Goal: Information Seeking & Learning: Check status

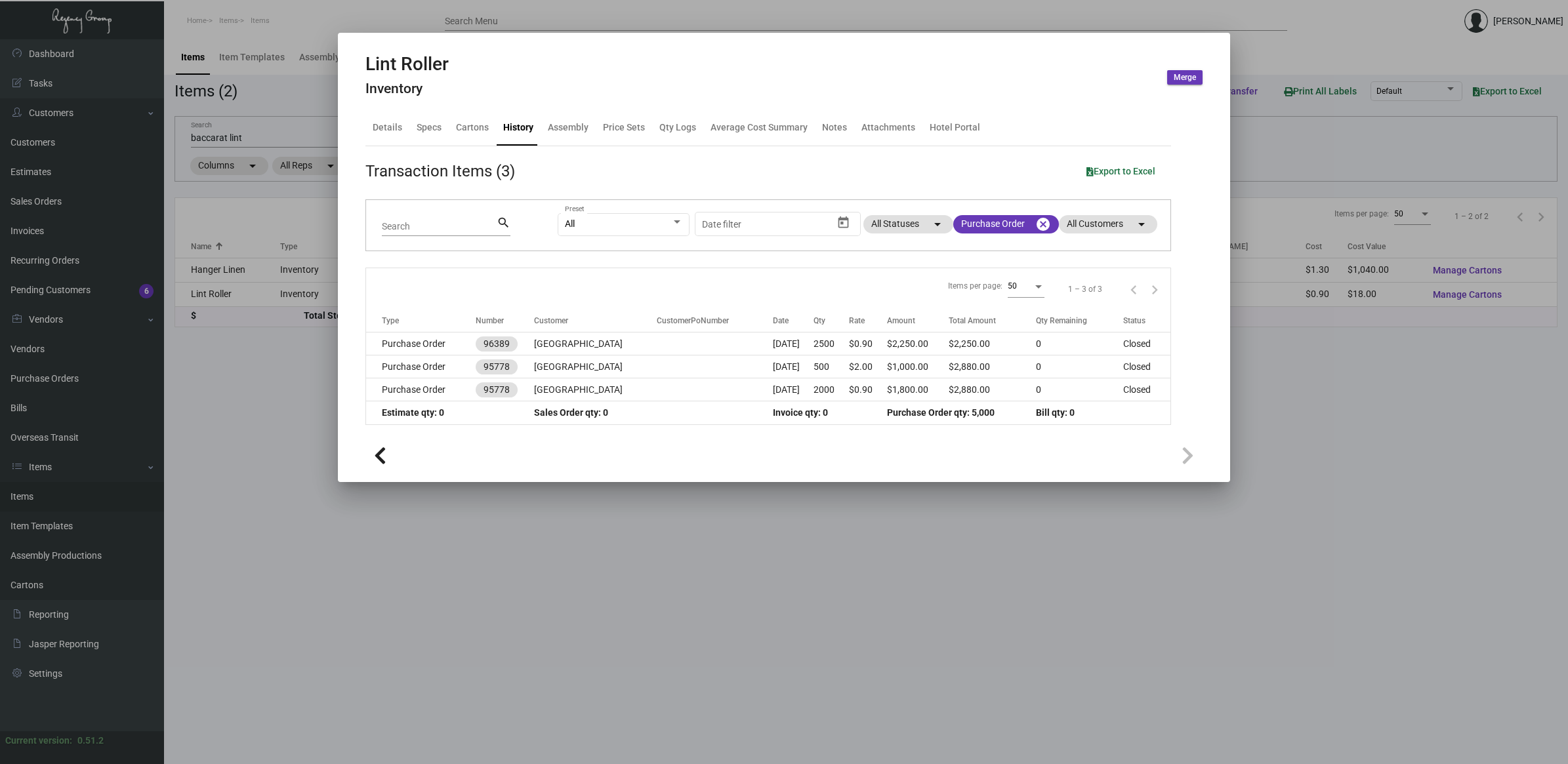
click at [323, 412] on div at bounding box center [784, 382] width 1568 height 764
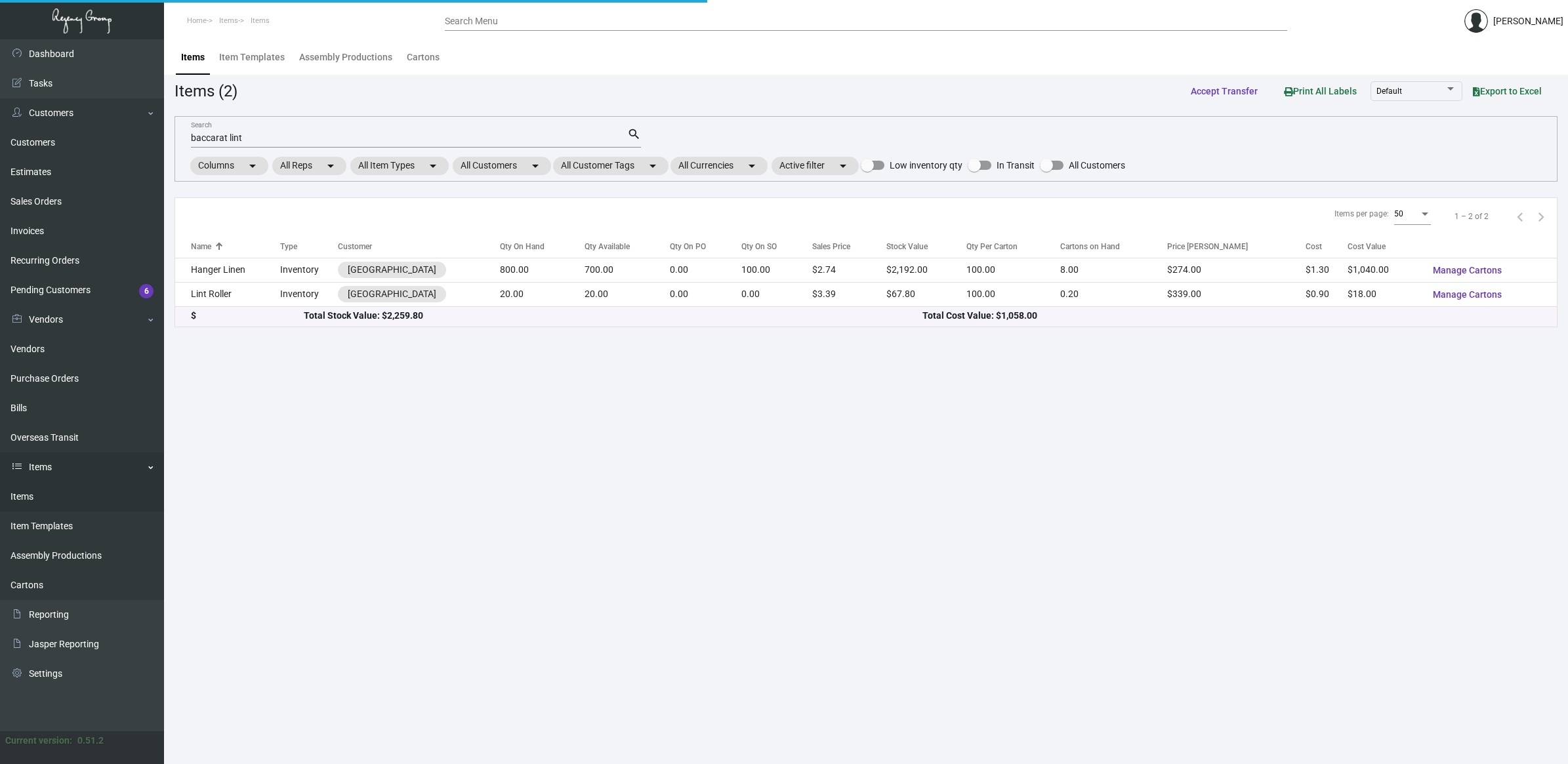
click at [53, 487] on link "Items" at bounding box center [82, 497] width 164 height 30
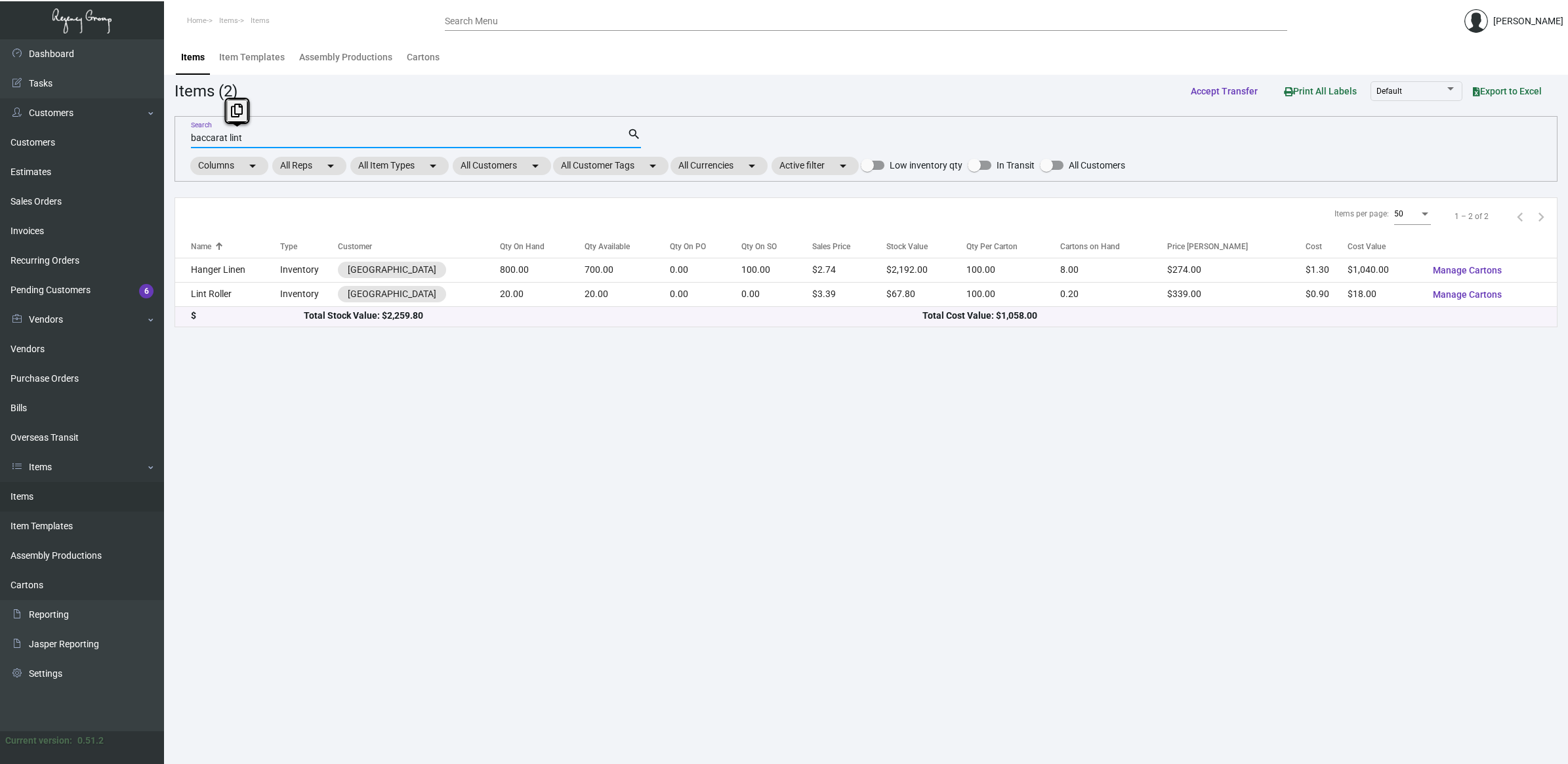
drag, startPoint x: 254, startPoint y: 136, endPoint x: 230, endPoint y: 139, distance: 24.2
click at [230, 139] on input "baccarat lint" at bounding box center [409, 138] width 437 height 11
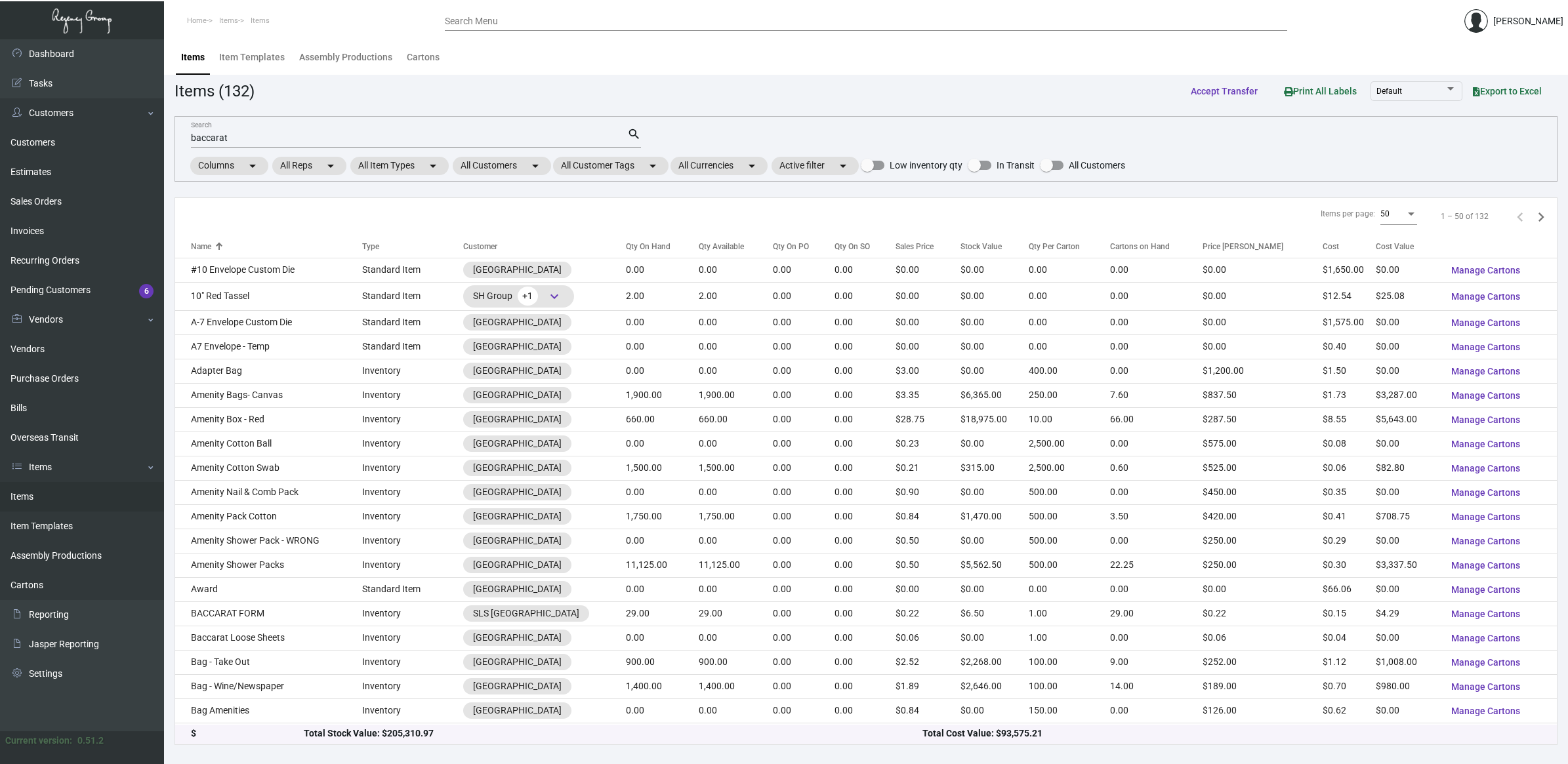
click at [46, 499] on link "Items" at bounding box center [82, 497] width 164 height 30
click at [250, 137] on input "baccarat" at bounding box center [409, 138] width 437 height 11
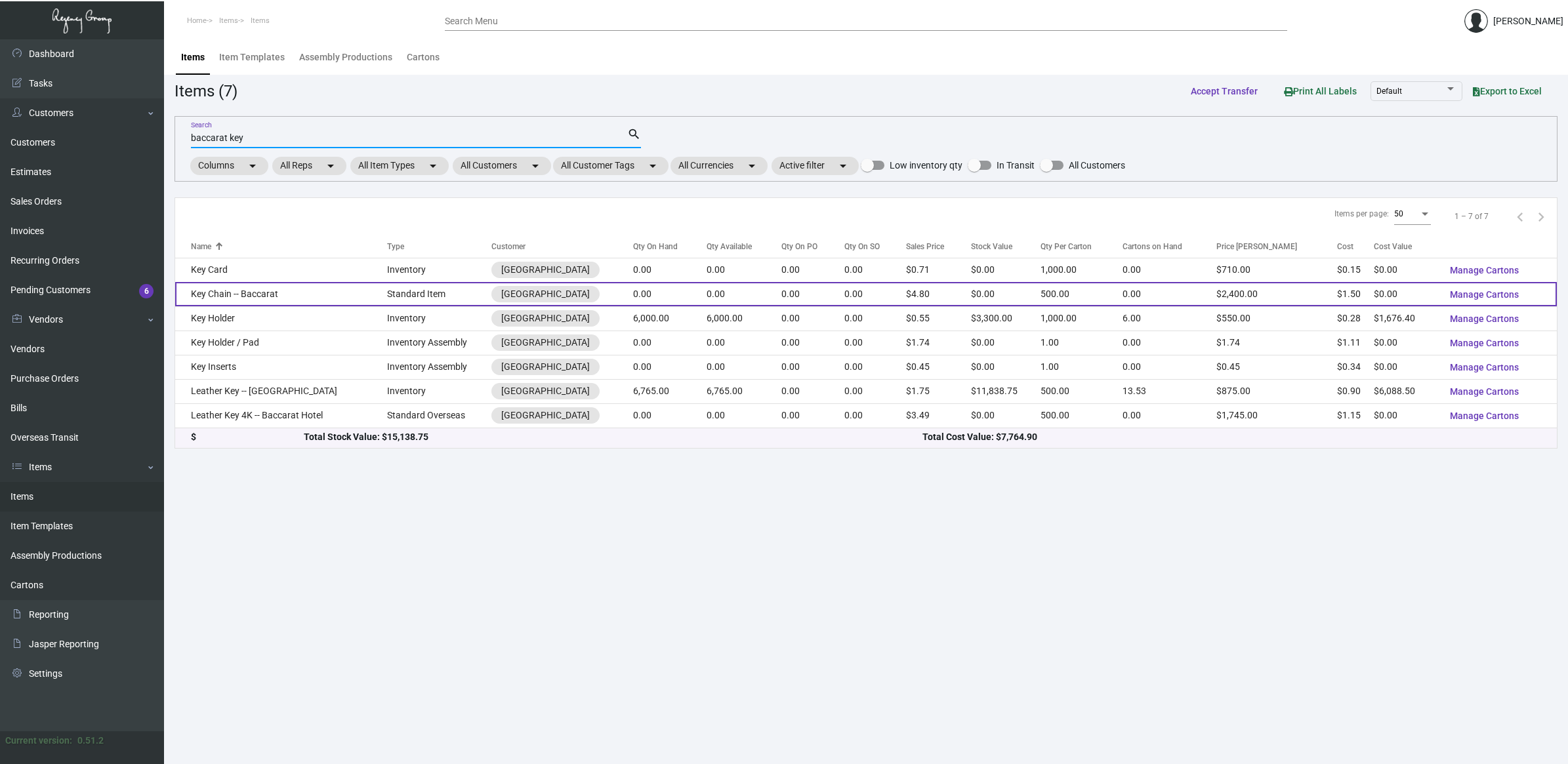
type input "baccarat key"
click at [273, 293] on td "Key Chain -- Baccarat" at bounding box center [281, 293] width 212 height 24
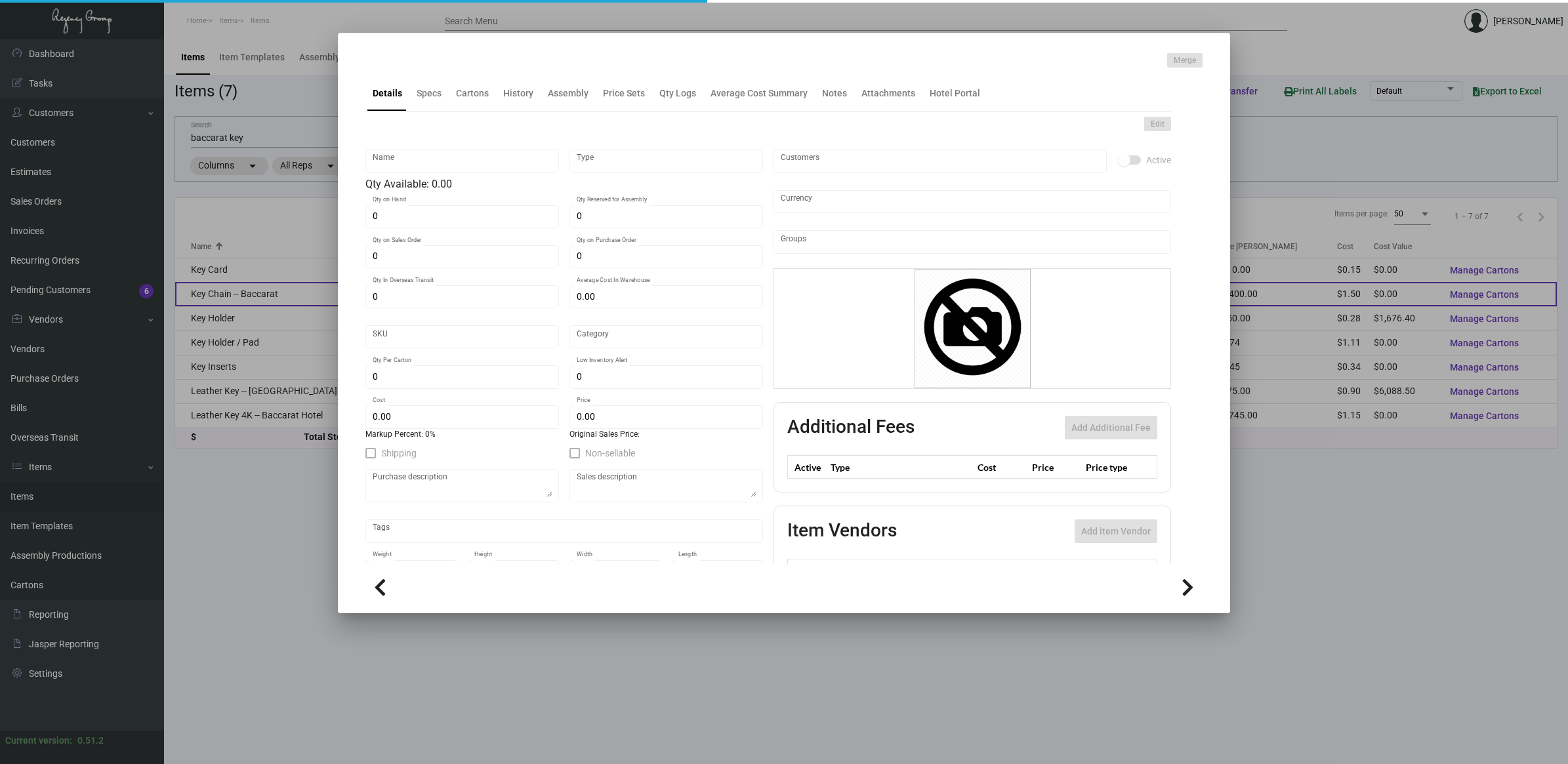
type input "Key Chain -- Baccarat"
type input "Standard Item"
type input "$ 1.50"
type input "Standard"
type input "500"
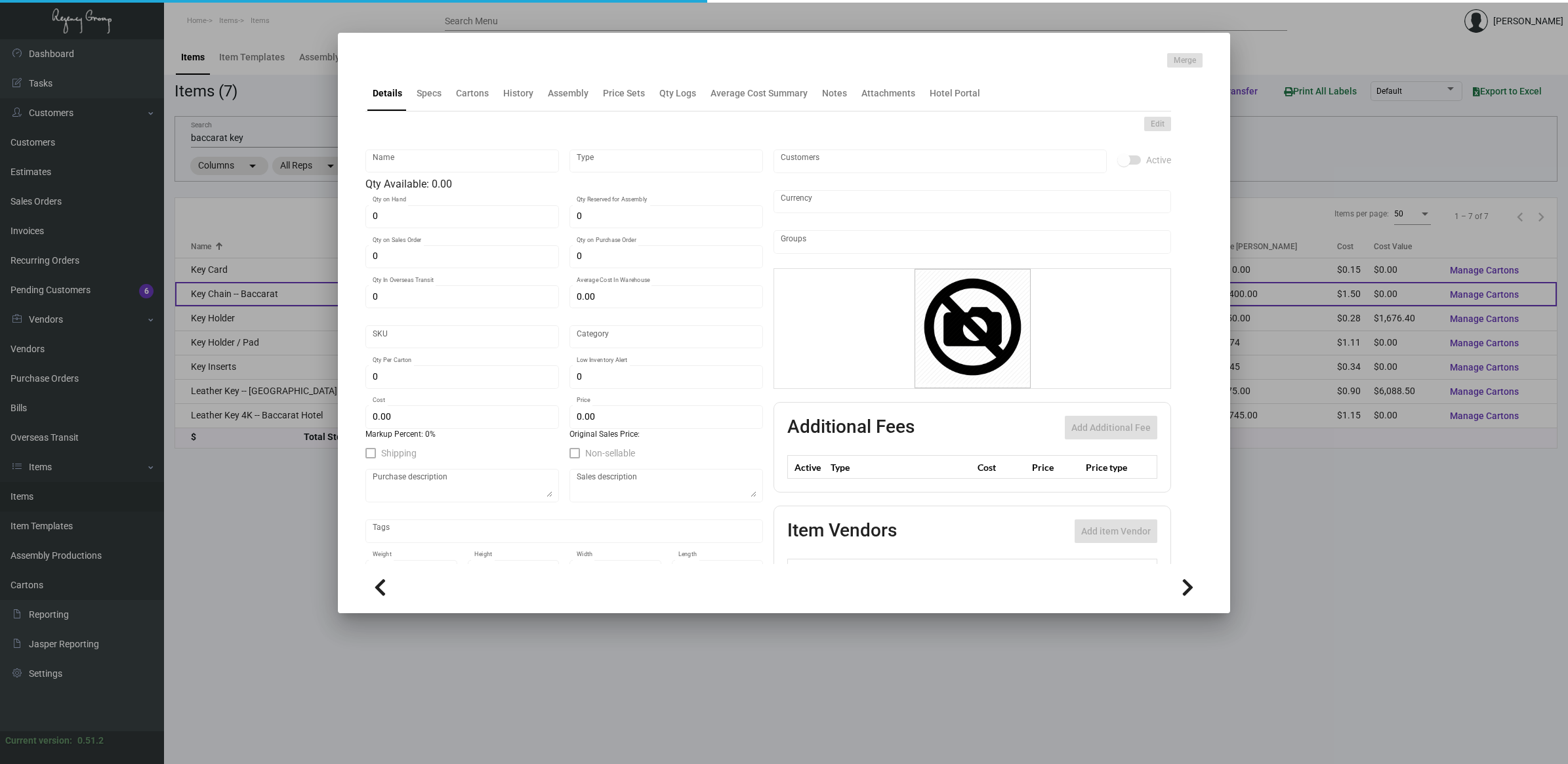
type input "$ 1.50"
type input "$ 4.80"
checkbox input "true"
type input "United States Dollar $"
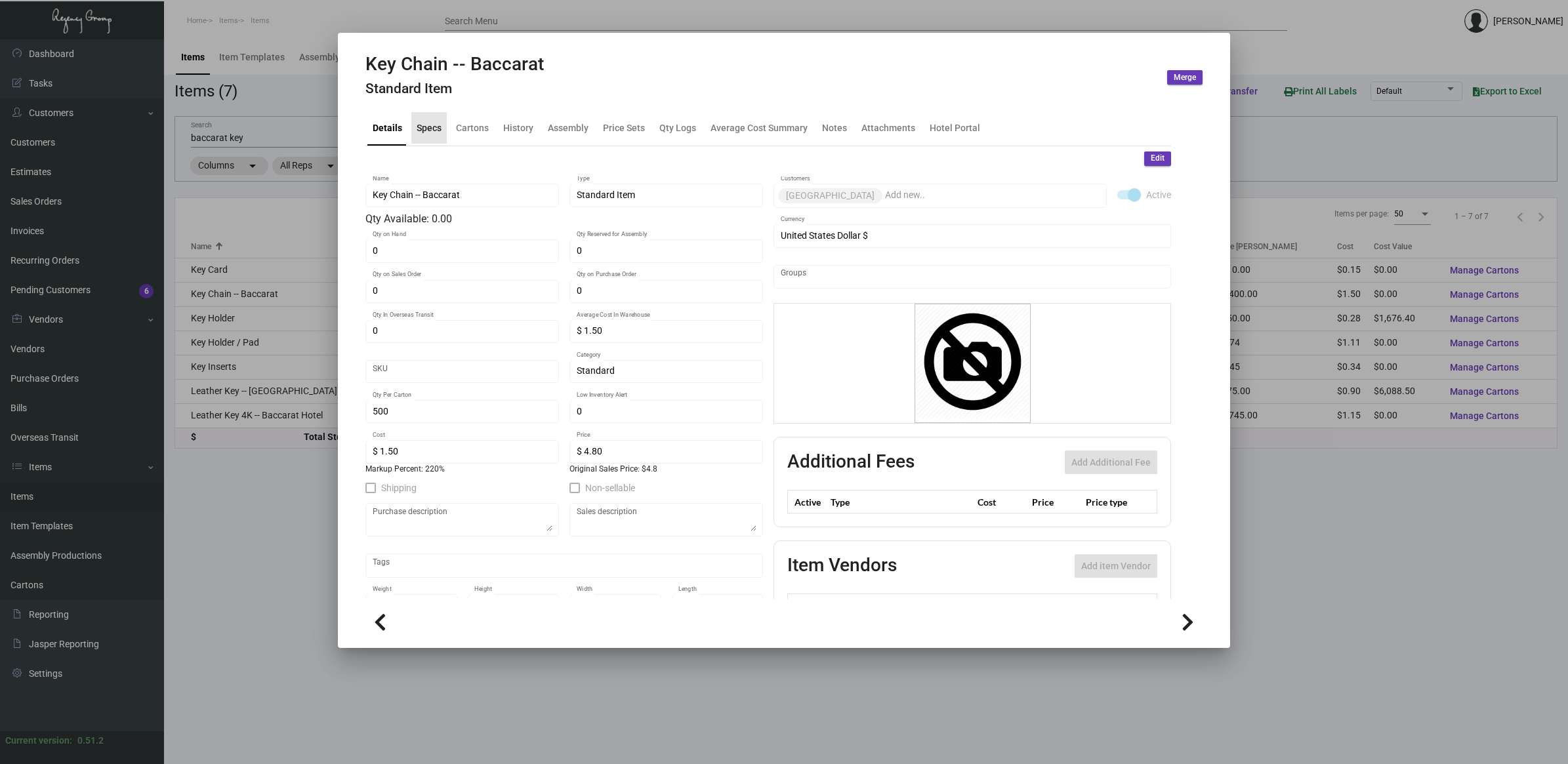
click at [420, 128] on div "Specs" at bounding box center [429, 127] width 25 height 13
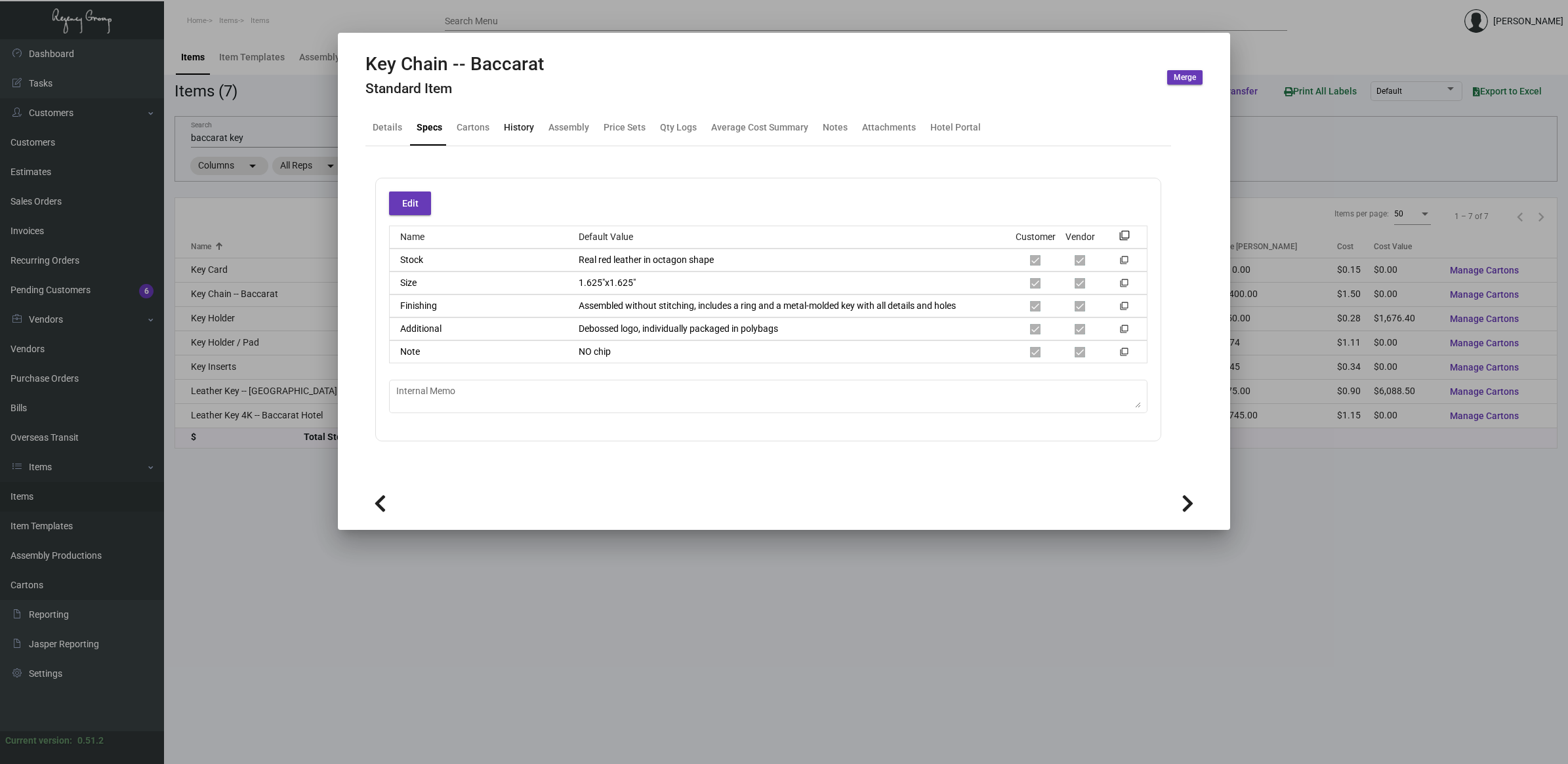
click at [522, 126] on div "History" at bounding box center [519, 127] width 31 height 13
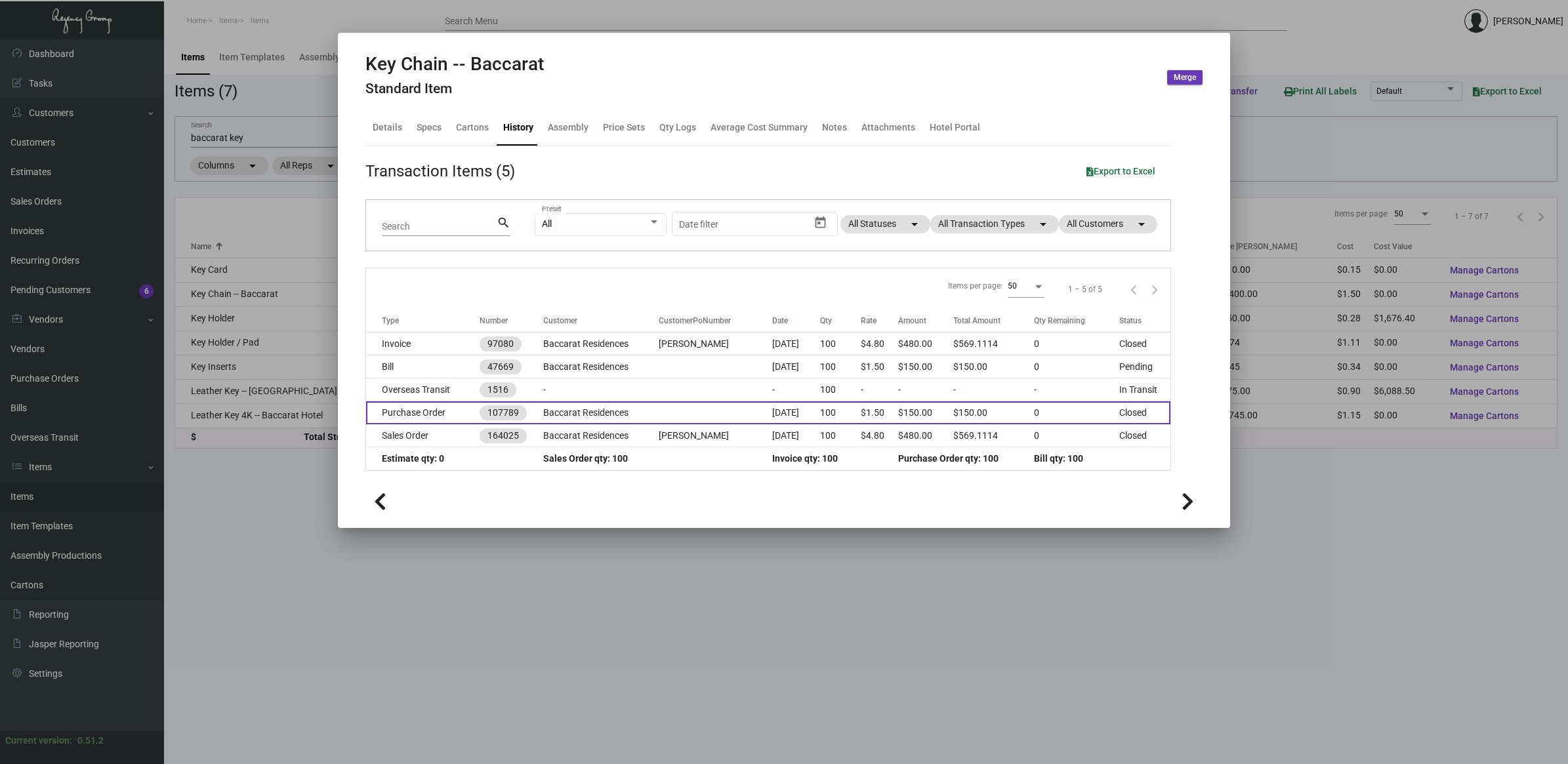
click at [435, 417] on td "Purchase Order" at bounding box center [422, 413] width 114 height 23
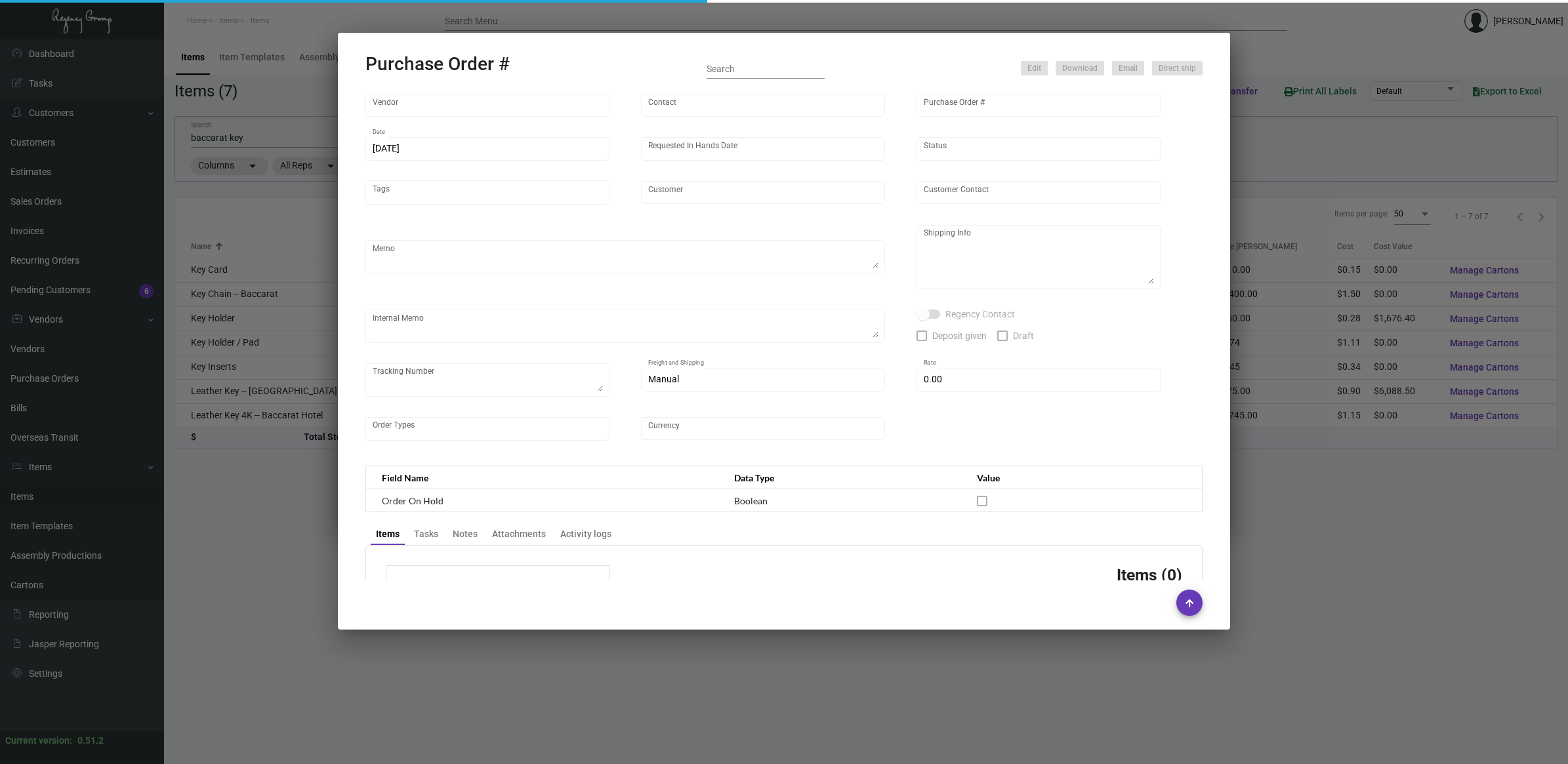
type input "Hangzhou [PERSON_NAME] Leisure Product Co. LTD"
type input "[PERSON_NAME]"
type input "107789"
type input "[DATE]"
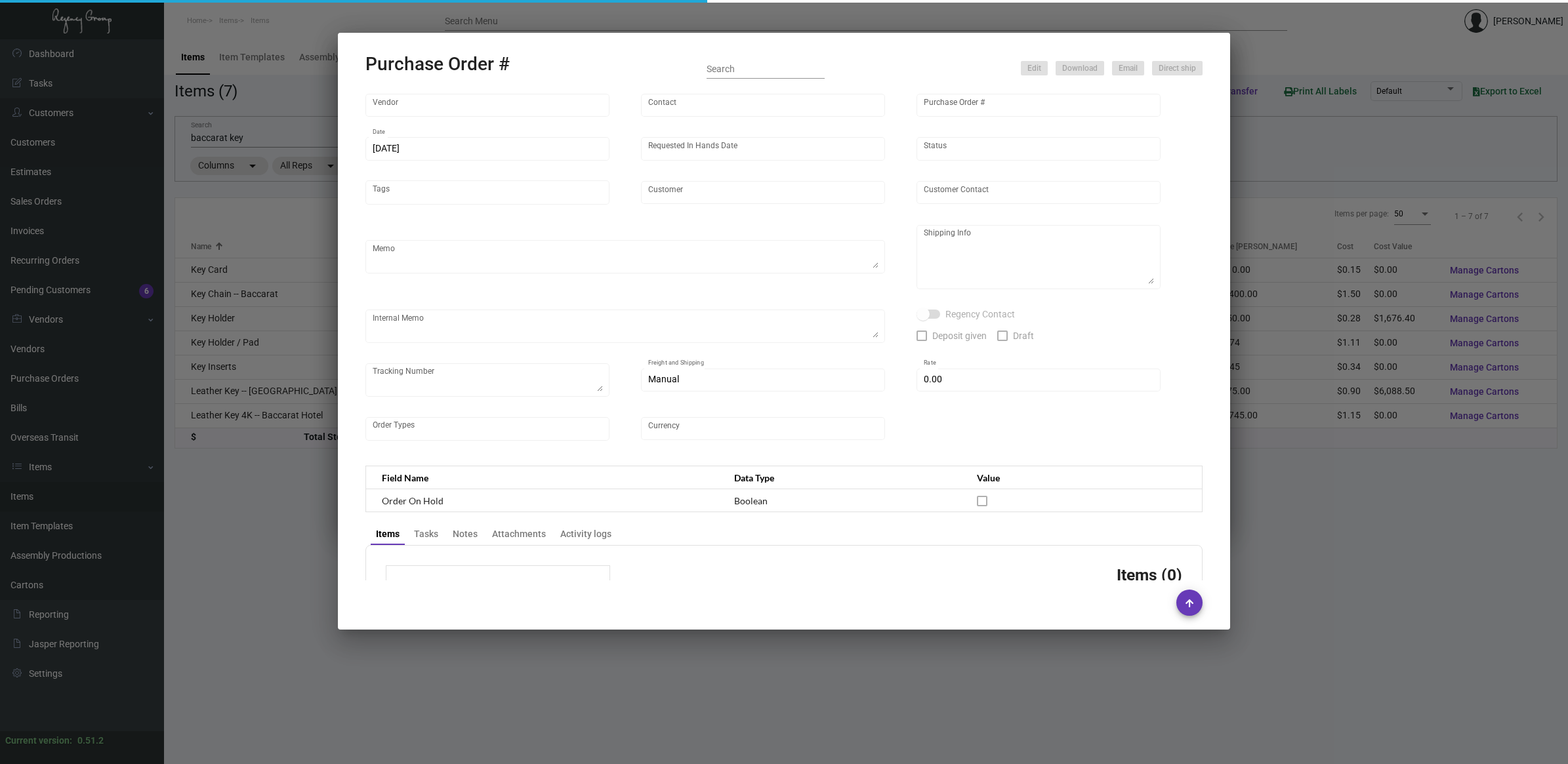
type input "Baccarat Residences"
type textarea "Please ship by air to our NJ warehouse."
type textarea "Regency Group NJ - [PERSON_NAME] [STREET_ADDRESS]"
checkbox input "true"
type input "$ 0.00"
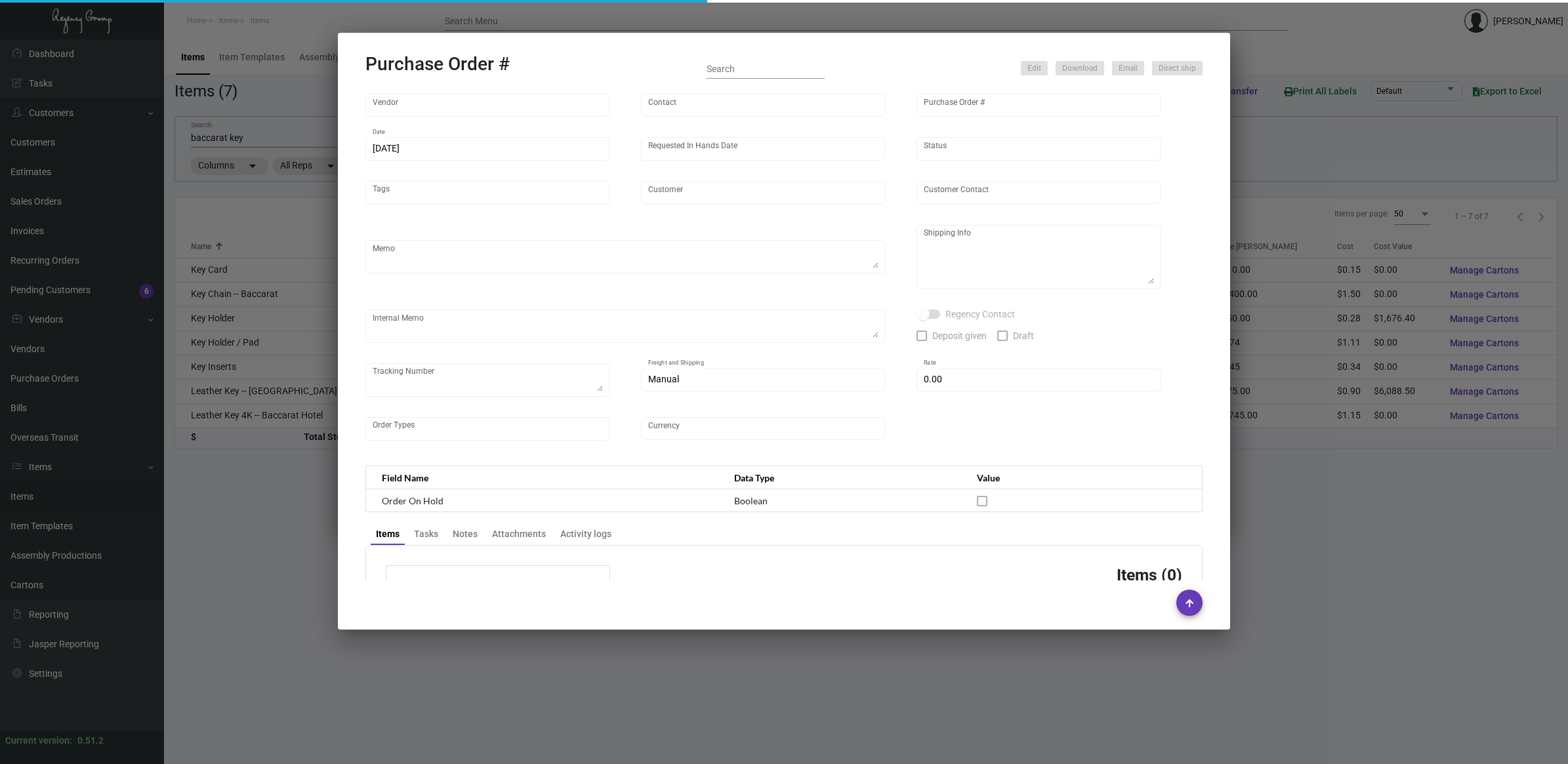
type input "United States Dollar $"
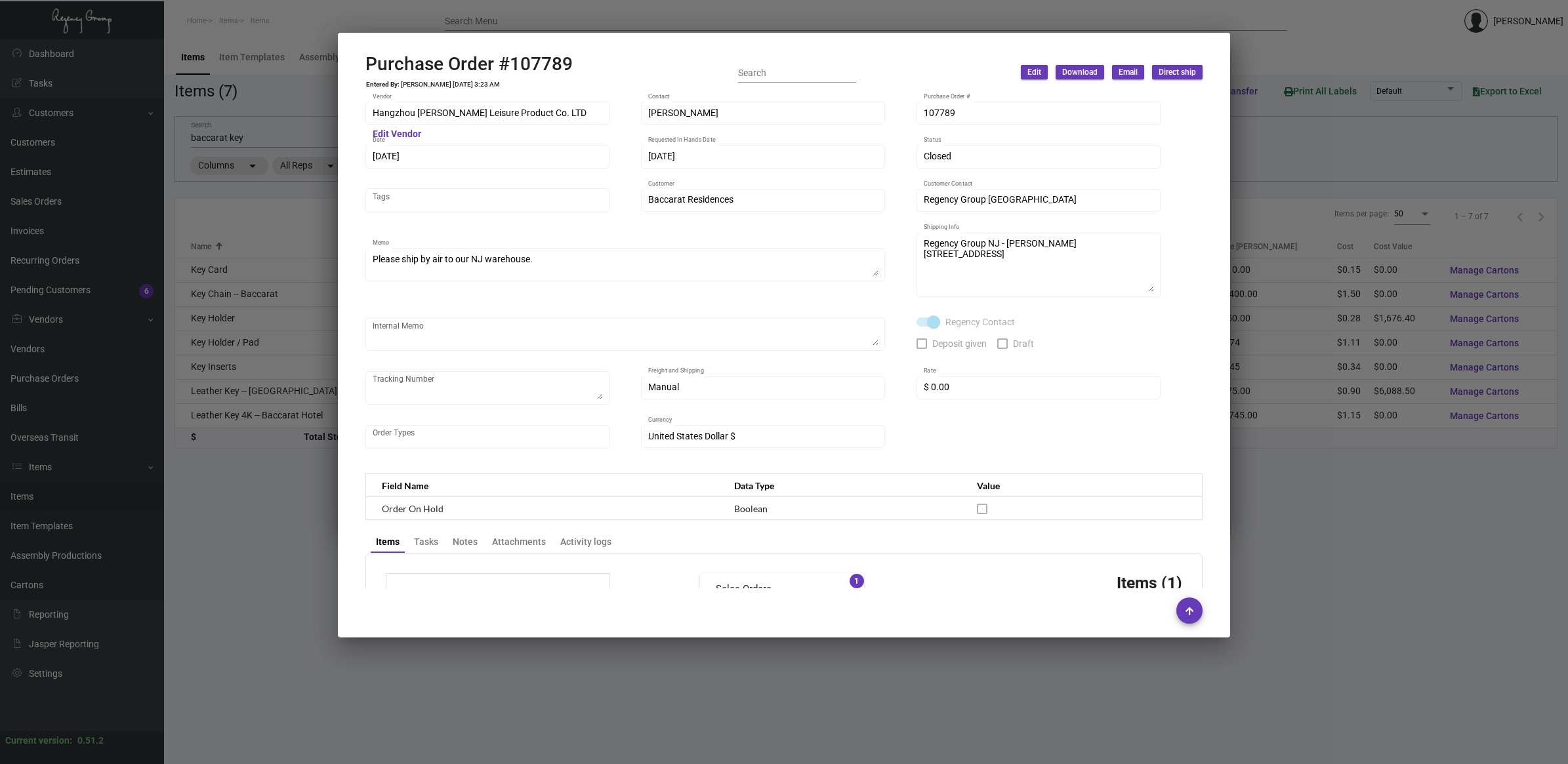
click at [281, 130] on div at bounding box center [784, 382] width 1568 height 764
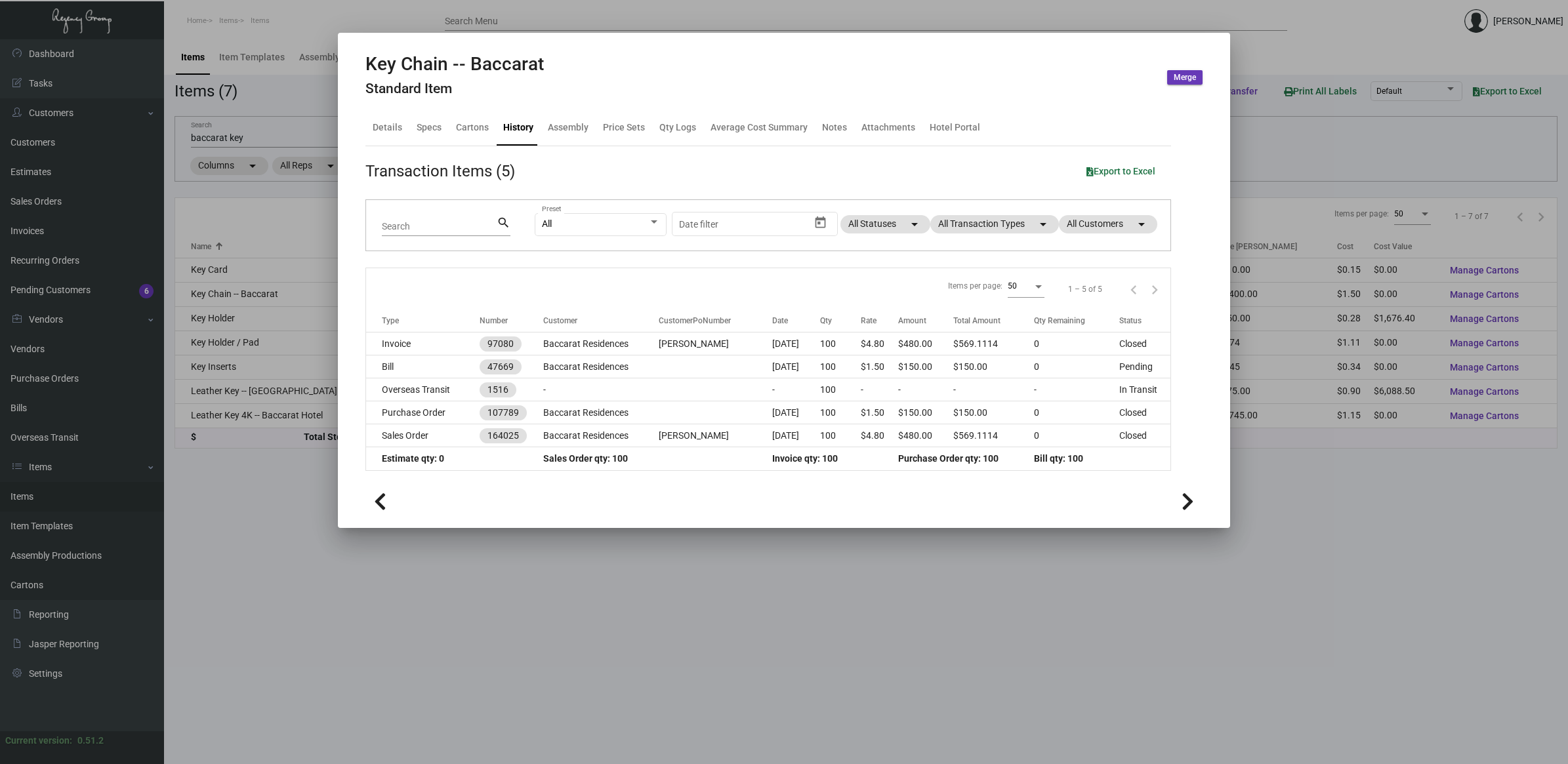
click at [34, 377] on div at bounding box center [784, 382] width 1568 height 764
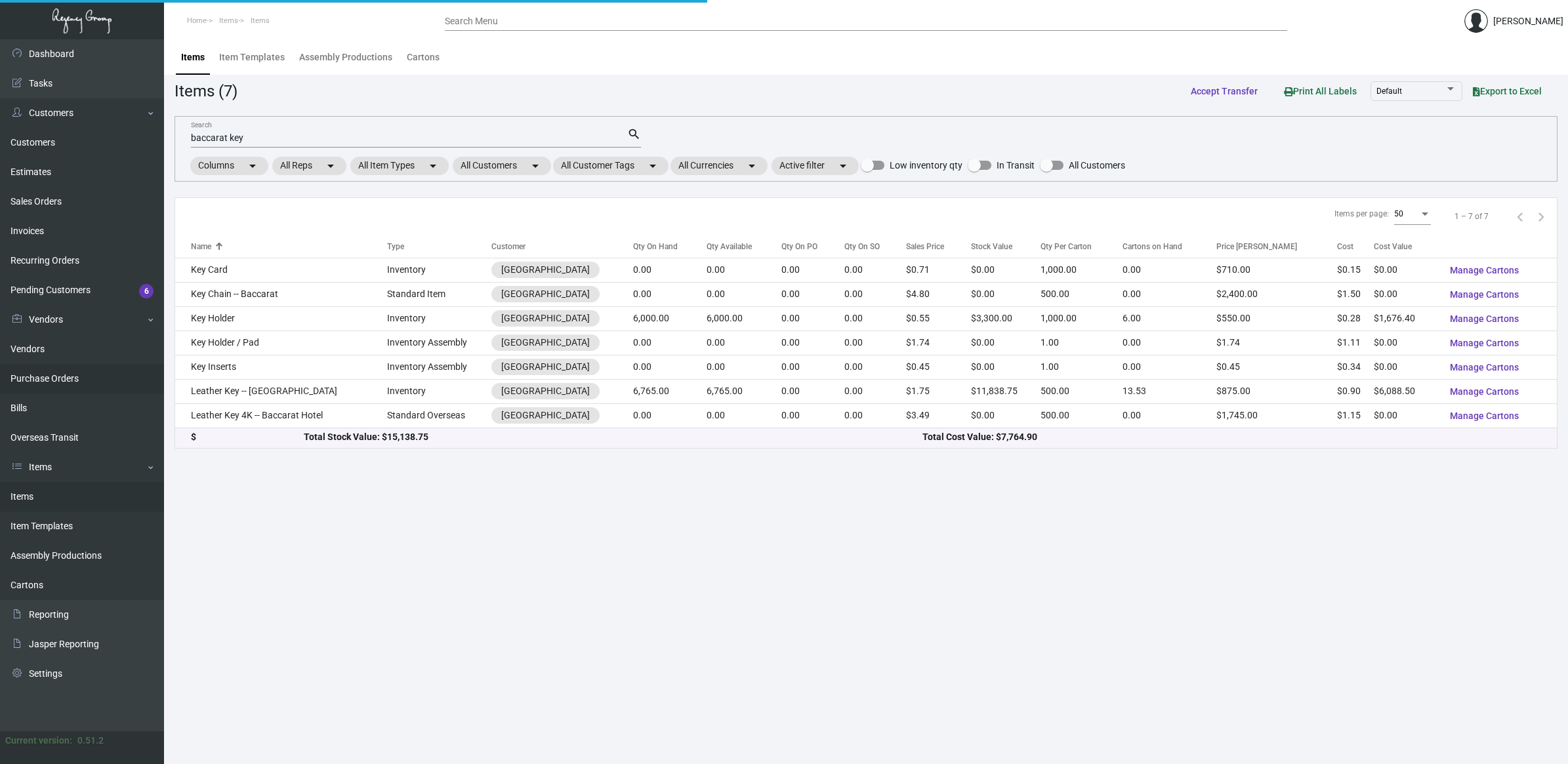
click at [38, 375] on link "Purchase Orders" at bounding box center [82, 378] width 164 height 30
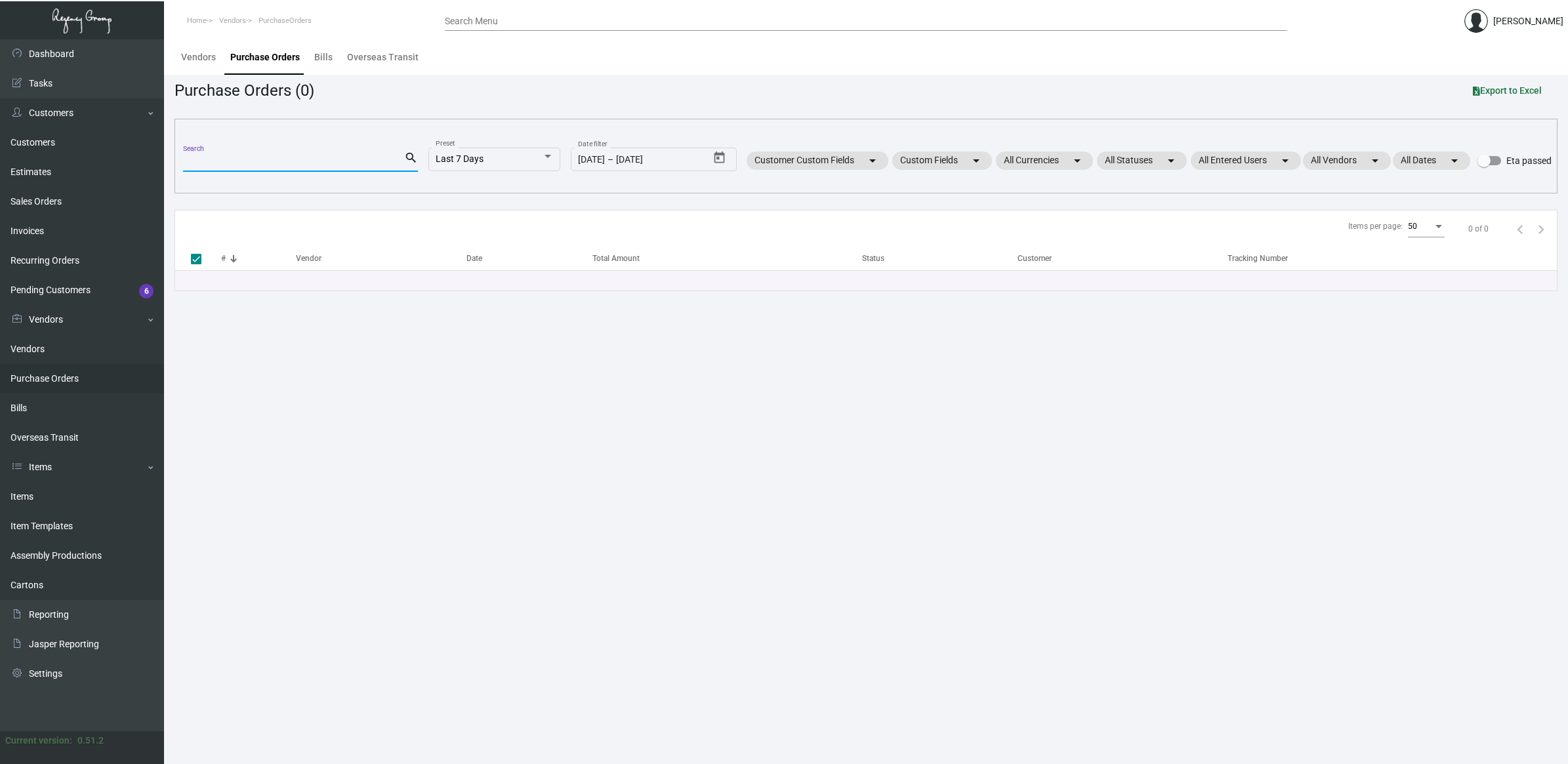
click at [229, 158] on input "Search" at bounding box center [293, 161] width 221 height 11
type input "ranch"
checkbox input "false"
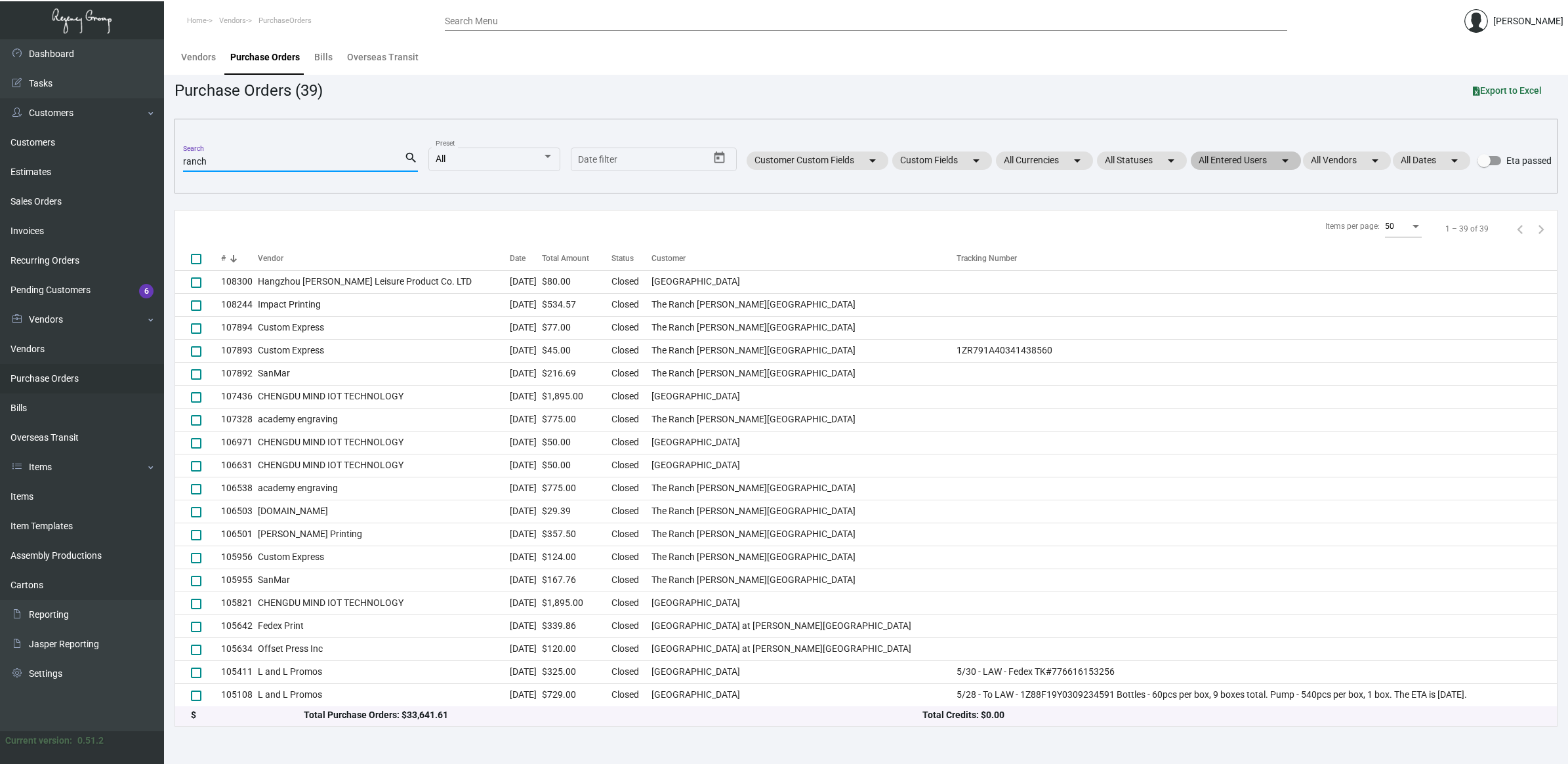
type input "ranch"
click at [1266, 161] on mat-chip "All Entered Users arrow_drop_down" at bounding box center [1245, 160] width 110 height 18
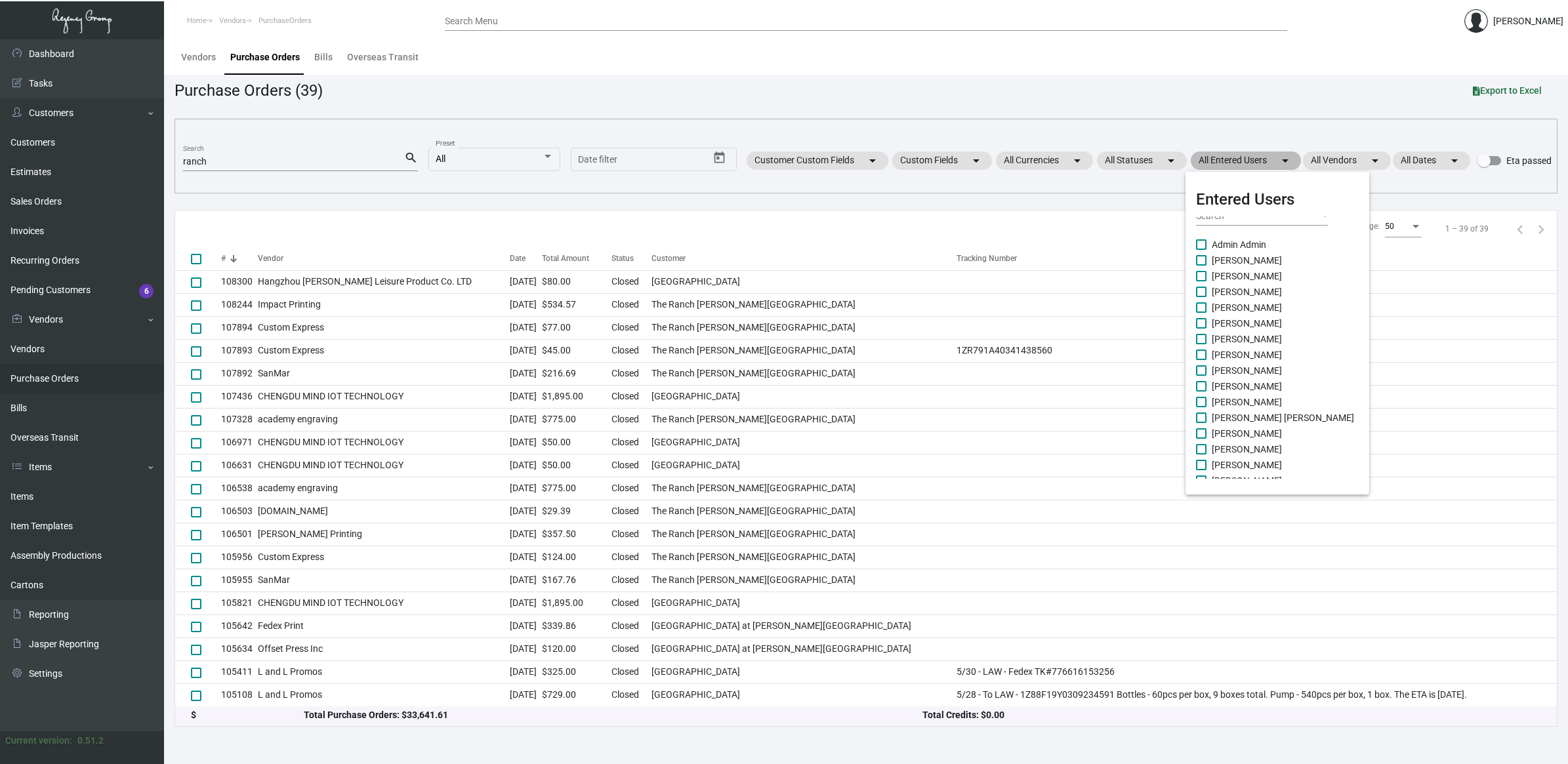
scroll to position [82, 0]
click at [1243, 416] on span "[PERSON_NAME]" at bounding box center [1246, 421] width 70 height 15
click at [1201, 427] on input "[PERSON_NAME]" at bounding box center [1200, 427] width 1 height 1
checkbox input "true"
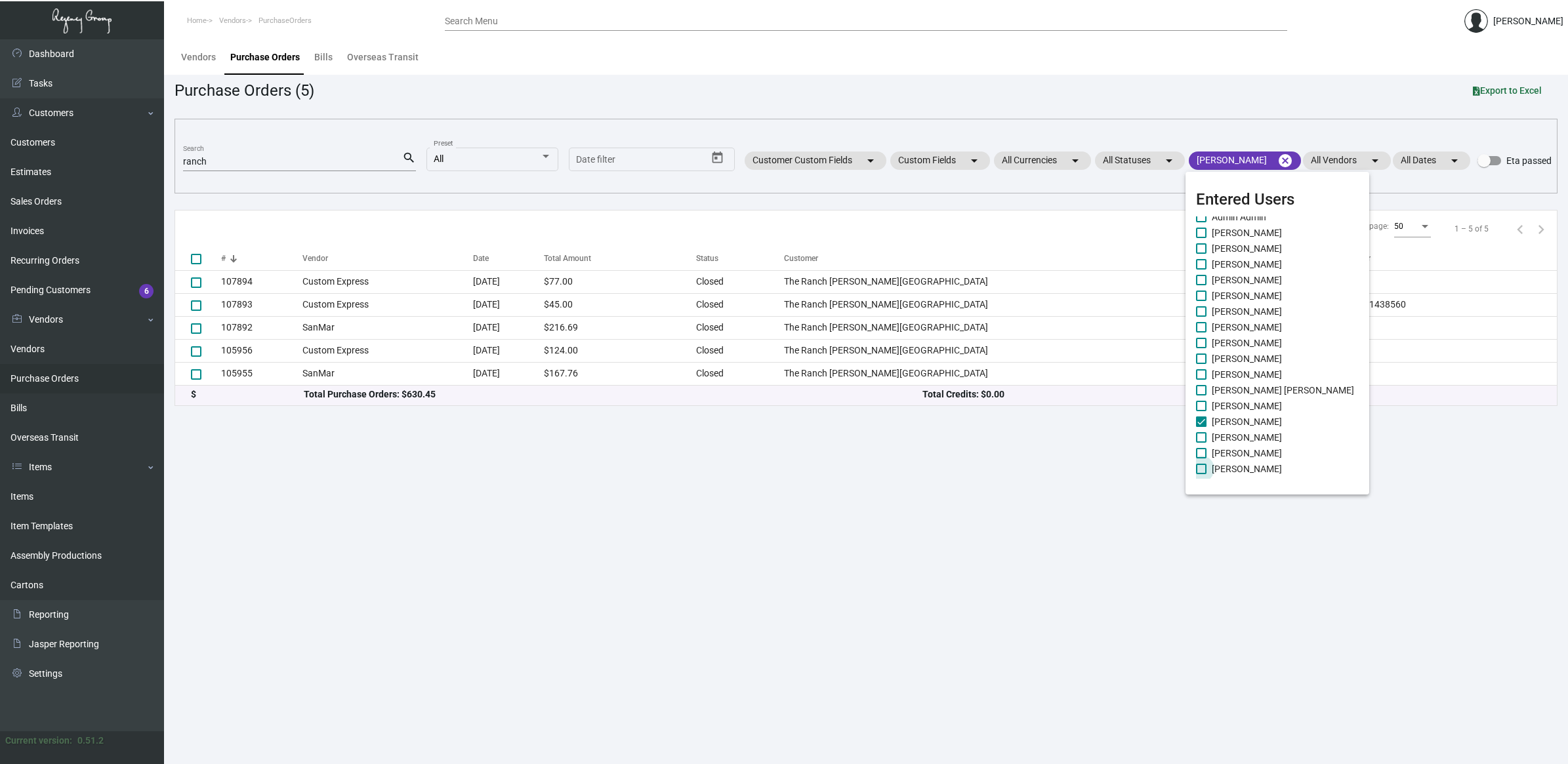
click at [1204, 463] on span at bounding box center [1201, 468] width 11 height 11
click at [1201, 474] on input "[PERSON_NAME]" at bounding box center [1200, 474] width 1 height 1
checkbox input "true"
drag, startPoint x: 803, startPoint y: 488, endPoint x: 785, endPoint y: 449, distance: 43.0
click at [801, 488] on div at bounding box center [784, 382] width 1568 height 764
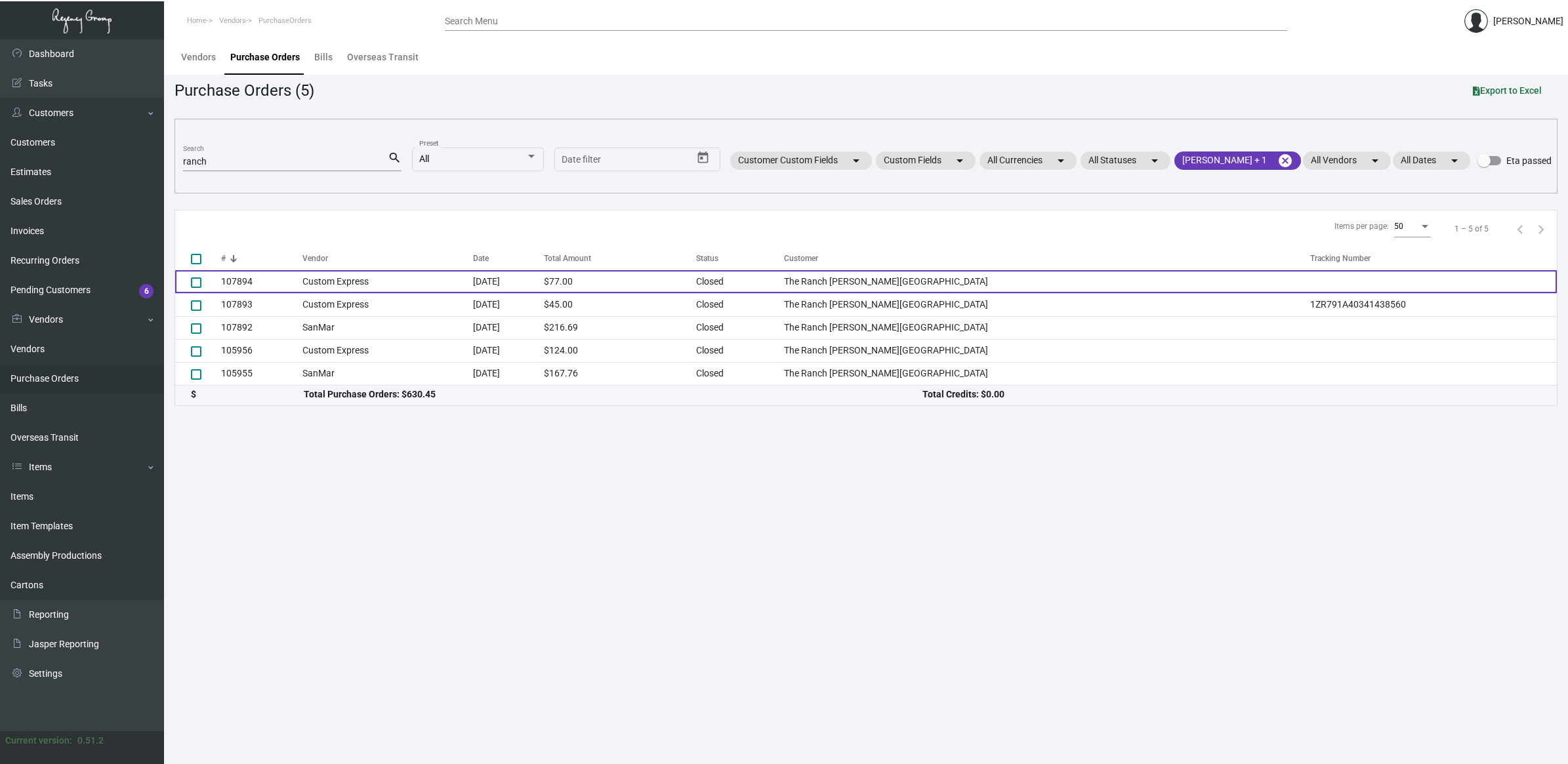
click at [544, 286] on td "[DATE]" at bounding box center [508, 282] width 71 height 23
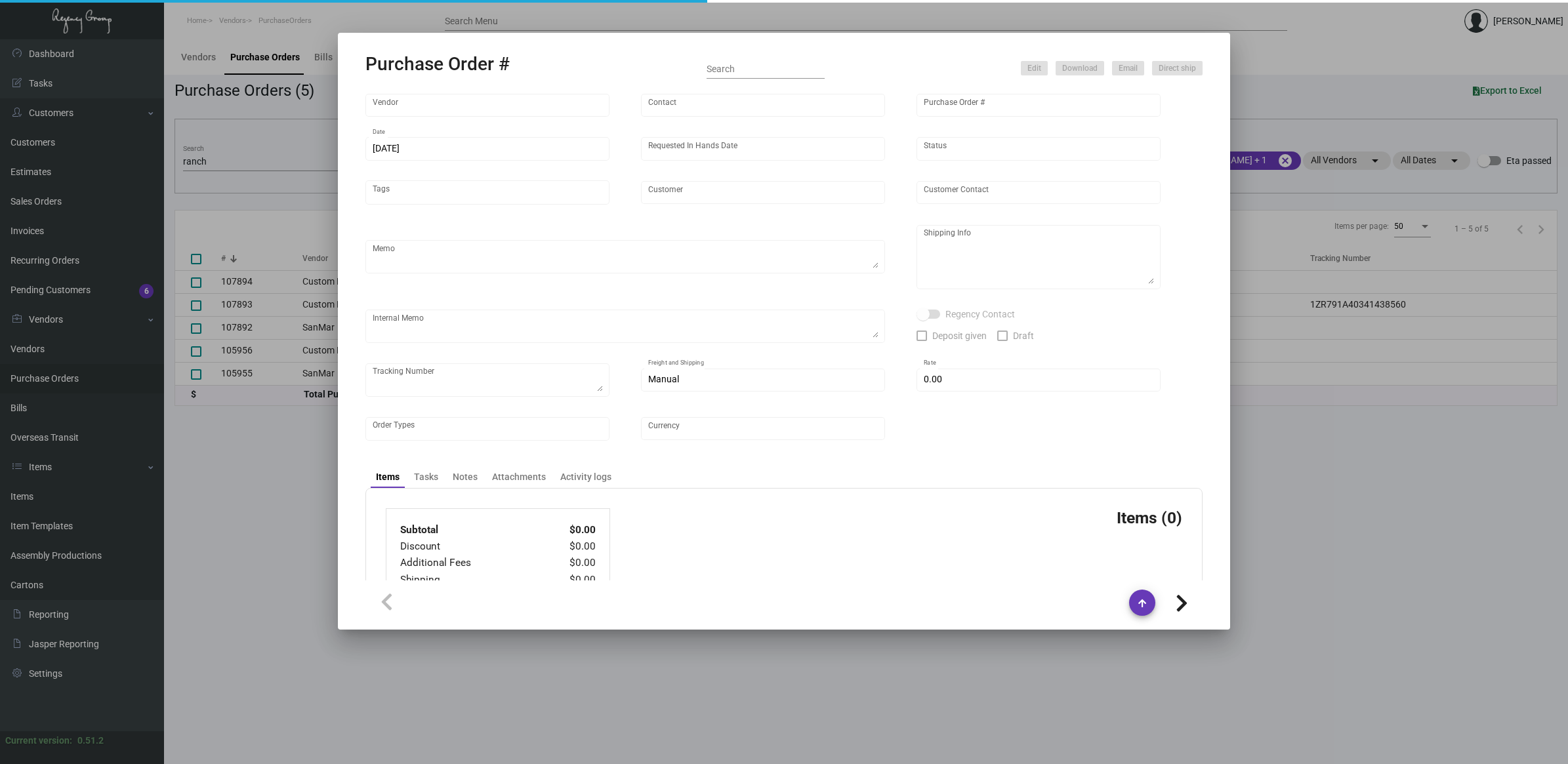
type input "Custom Express"
type input "Embroidery Orders"
type input "107894"
type input "[DATE]"
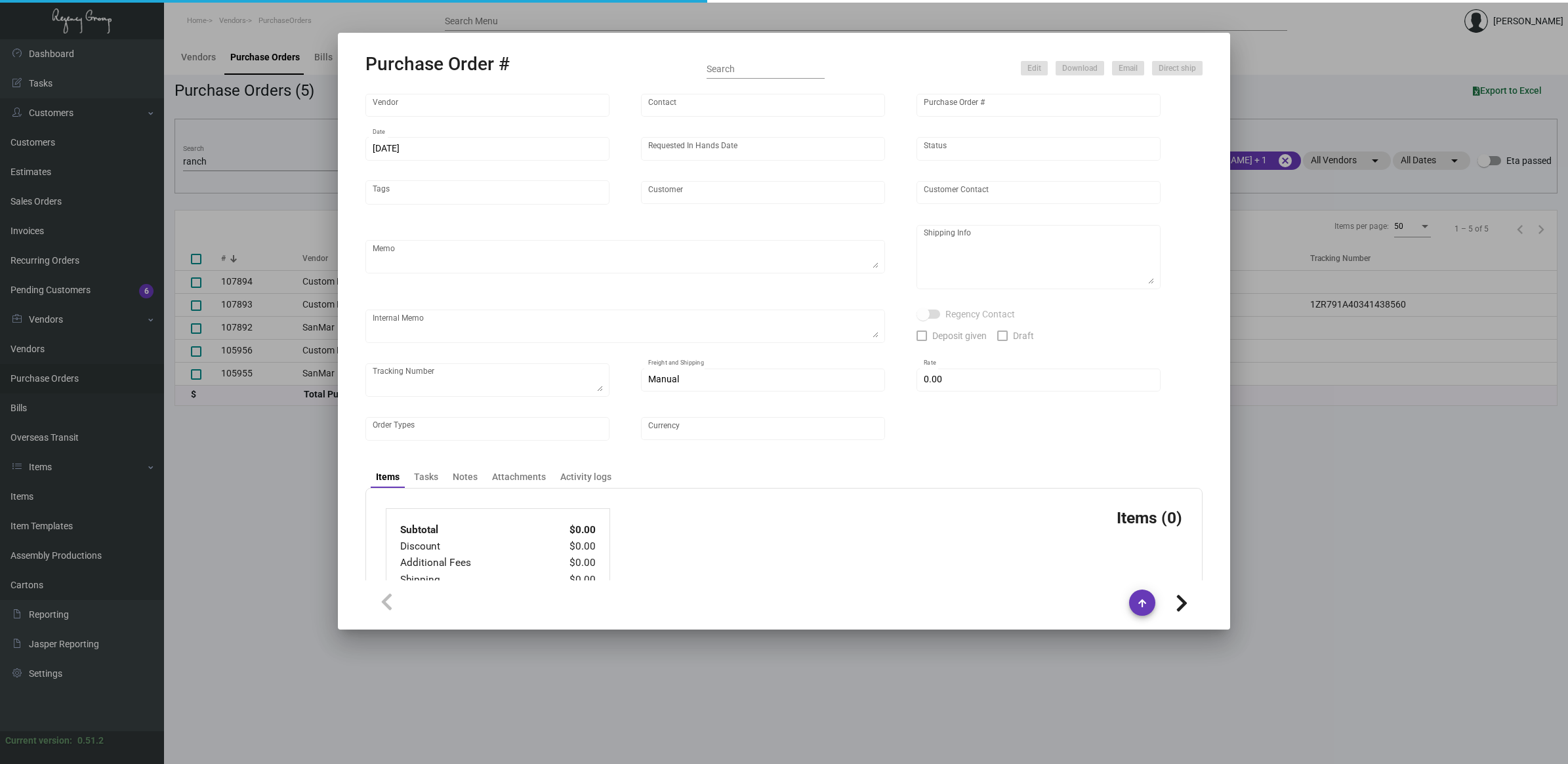
type input "The Ranch [PERSON_NAME][GEOGRAPHIC_DATA]"
type input "[PERSON_NAME]"
type textarea "Same Logo as Previous PO 105956. Apparel coming from [GEOGRAPHIC_DATA] (SO-1426…"
type textarea "[PERSON_NAME] Nocoon The Ranch [PERSON_NAME] Valley [STREET_ADDRESS]"
type input "$ 0.00"
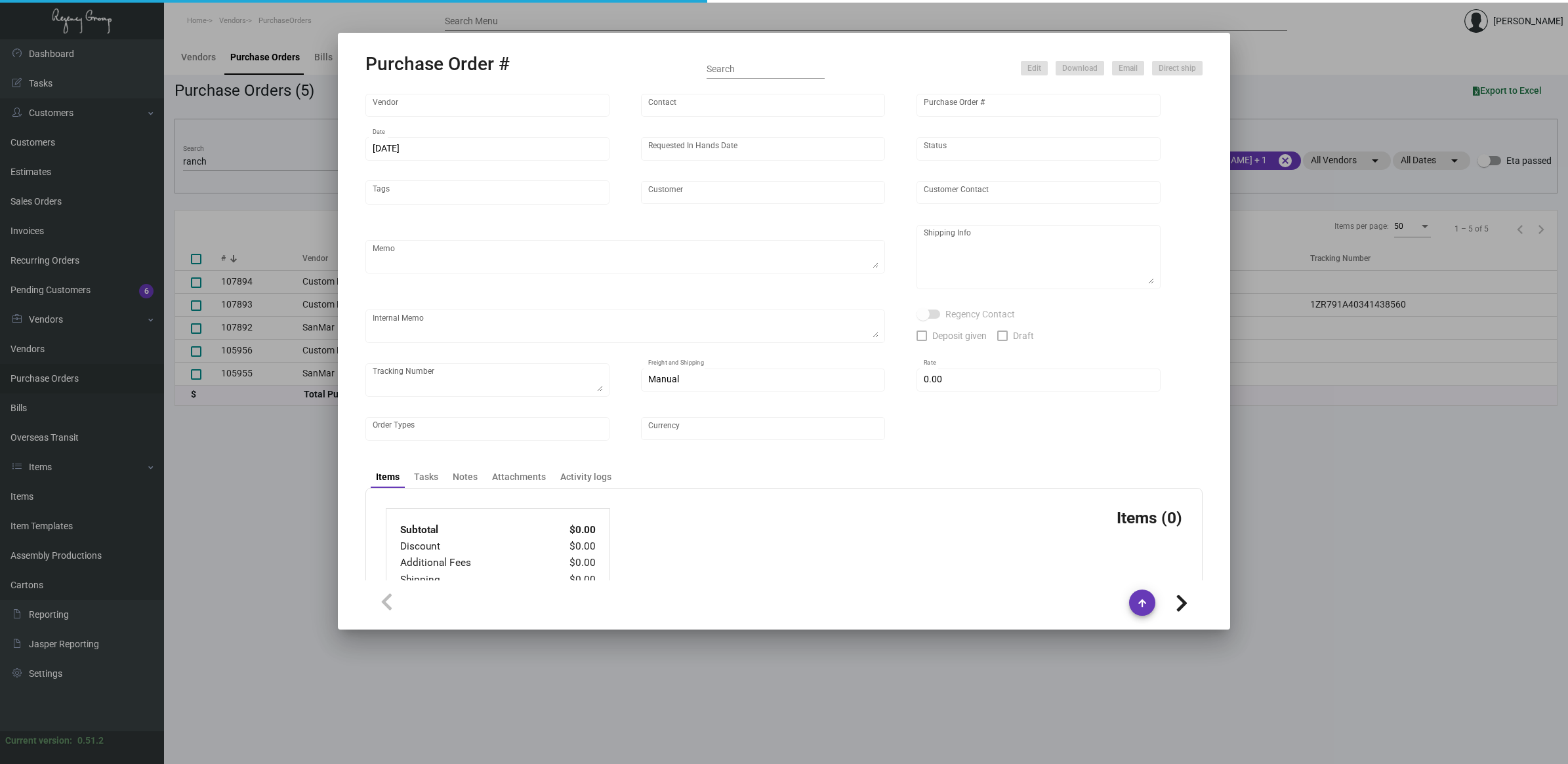
type input "United States Dollar $"
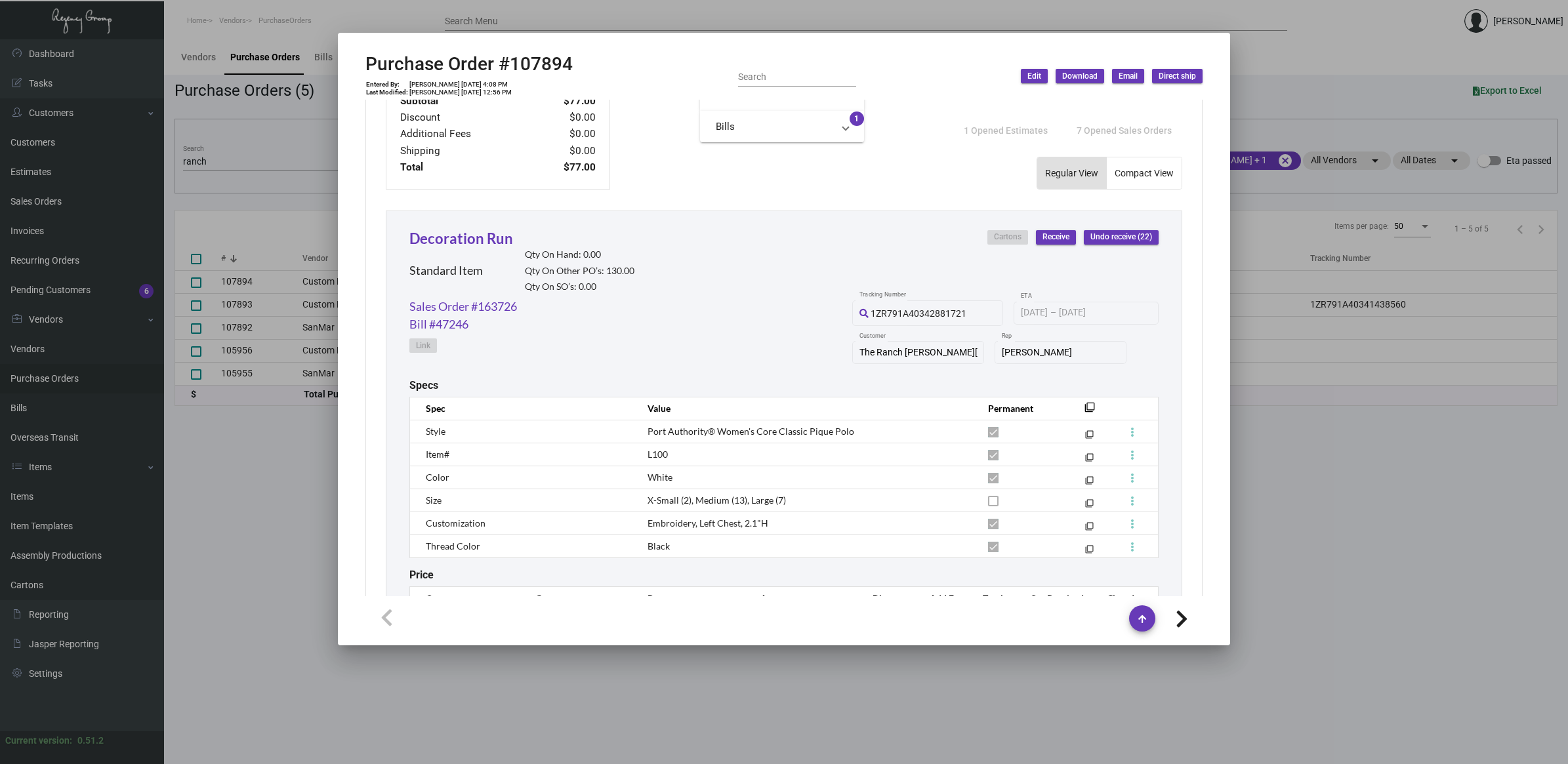
scroll to position [574, 0]
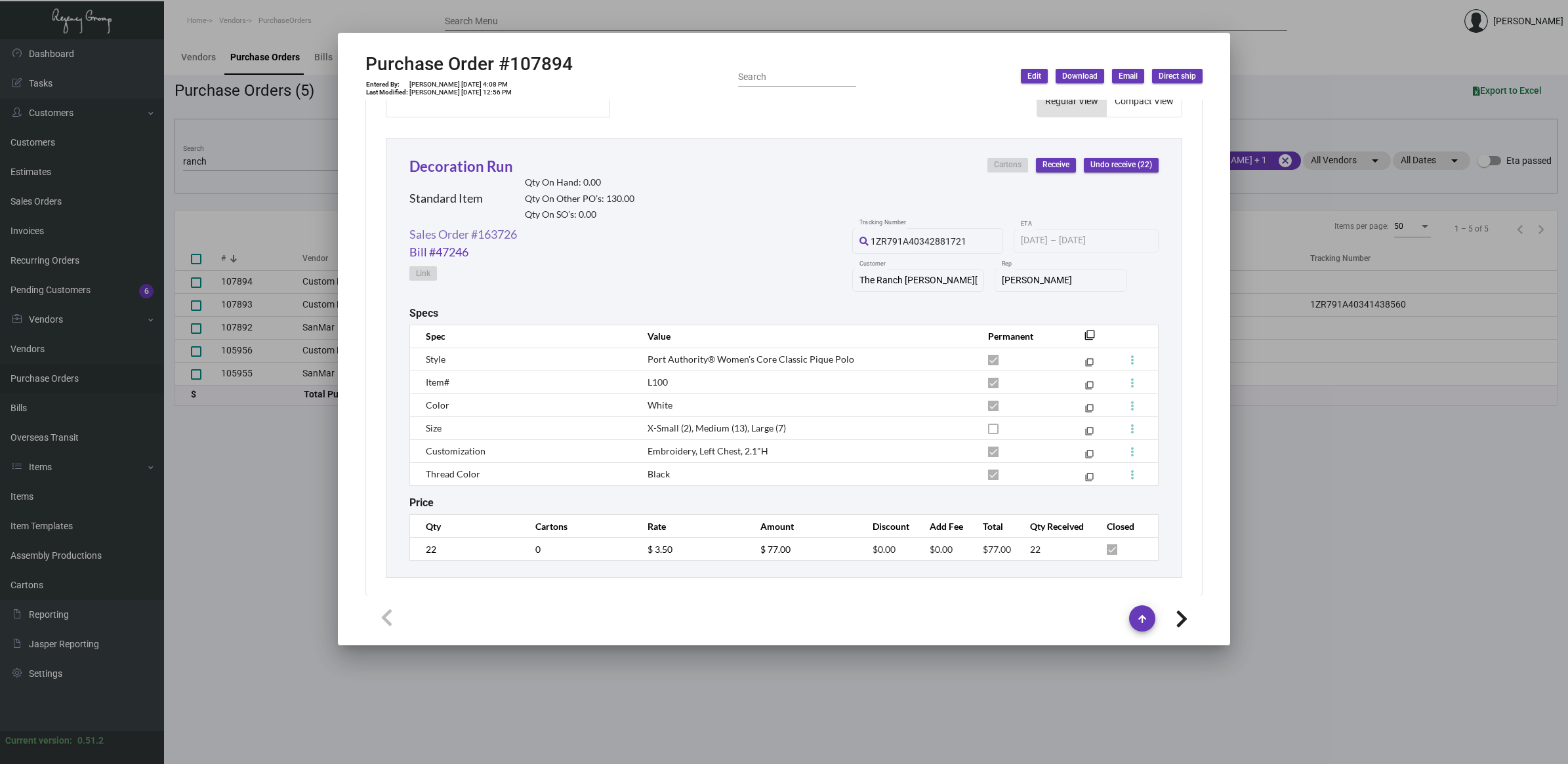
click at [476, 228] on link "Sales Order #163726" at bounding box center [462, 234] width 108 height 18
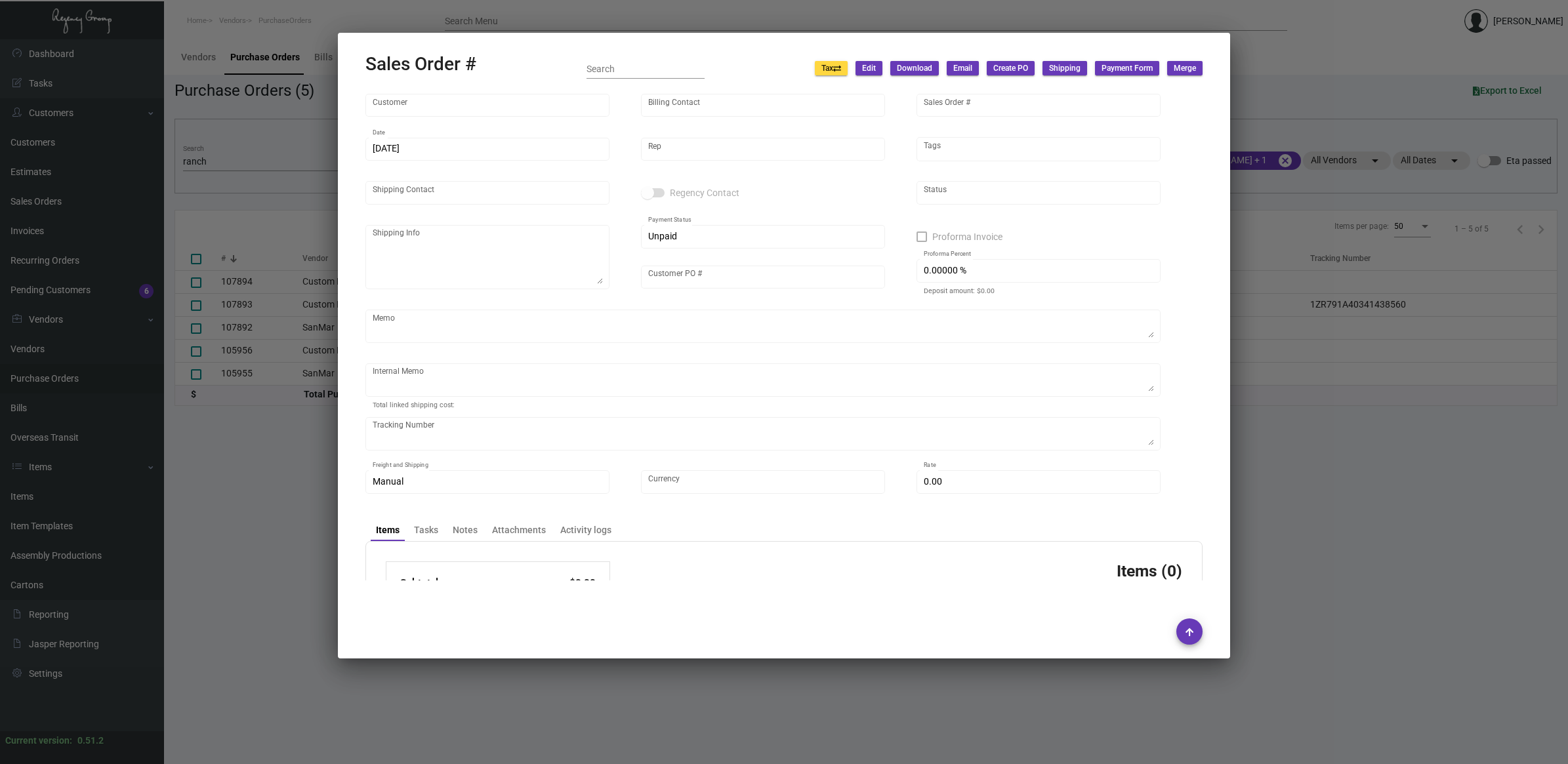
type input "The Ranch [PERSON_NAME][GEOGRAPHIC_DATA]"
type input "[PERSON_NAME]"
type input "163726"
type input "[DATE]"
type input "[PERSON_NAME]"
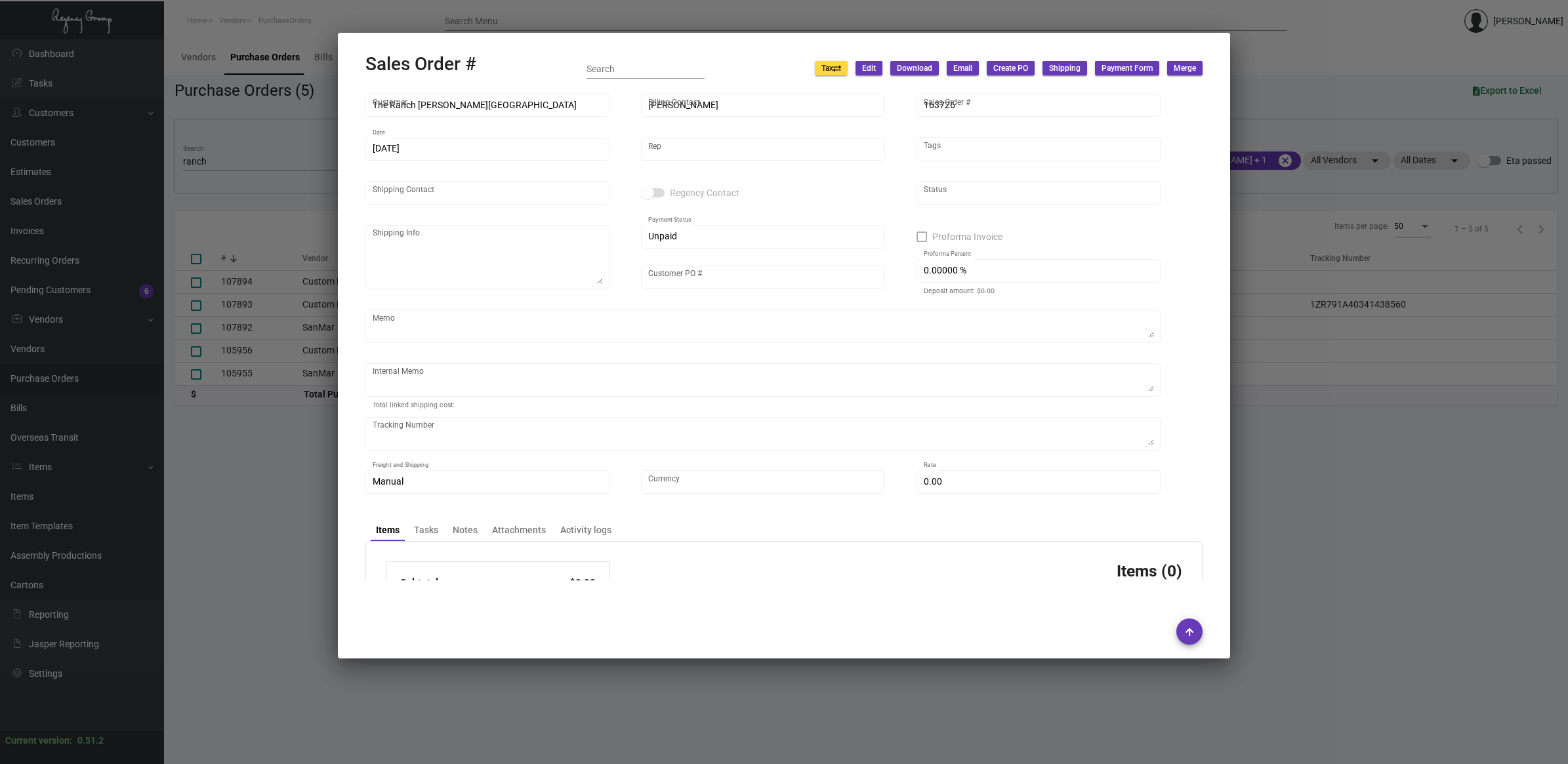
type input "[PERSON_NAME]"
type textarea "[PERSON_NAME] Nocoon The Ranch [PERSON_NAME] Valley [STREET_ADDRESS]"
type input "[PERSON_NAME]"
type textarea "WHITE POLOS - [DEMOGRAPHIC_DATA] - BACKORDERED. RESTOCK EARLY NOV."
type input "United States Dollar $"
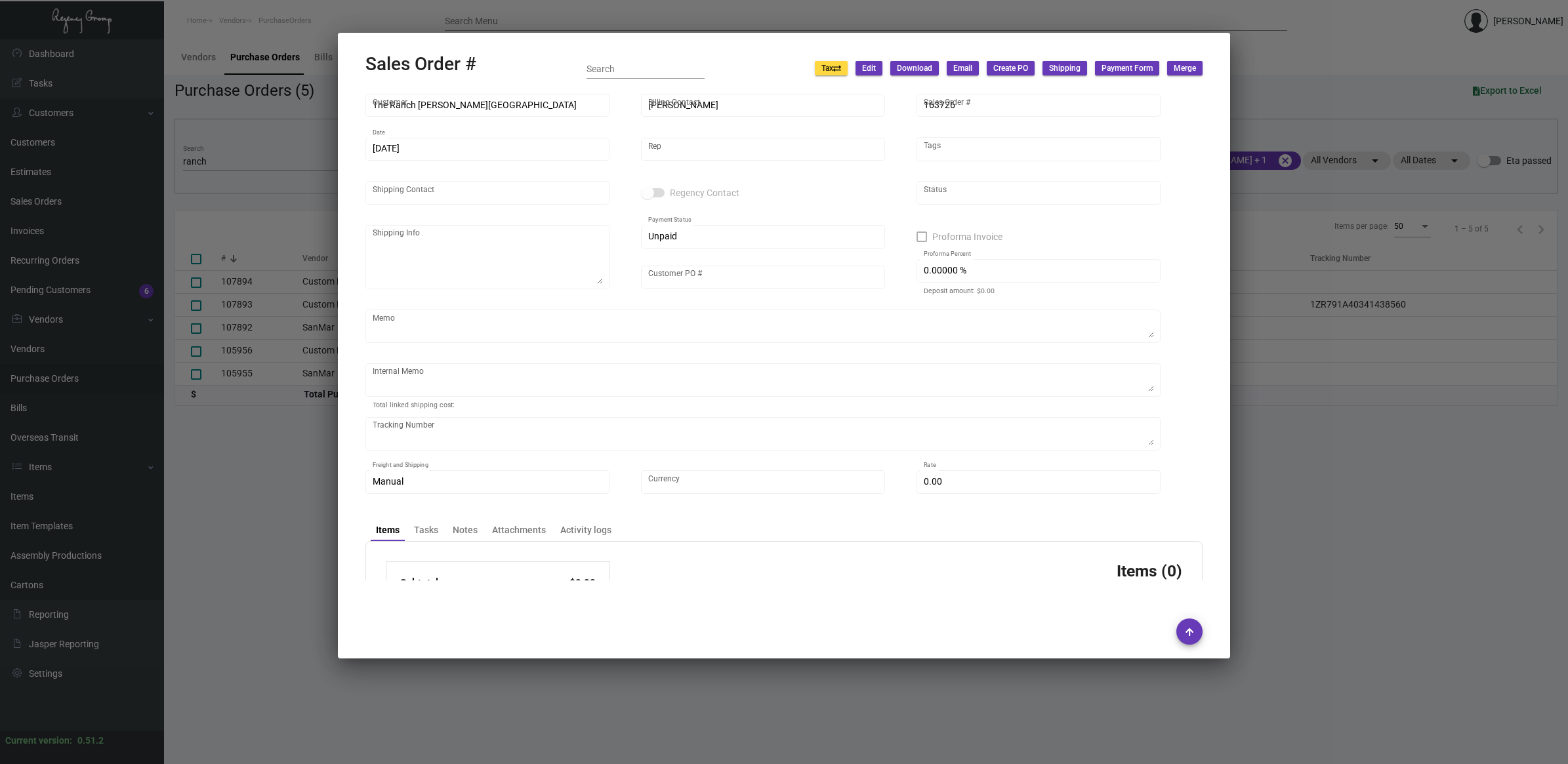
type input "10.50000 %"
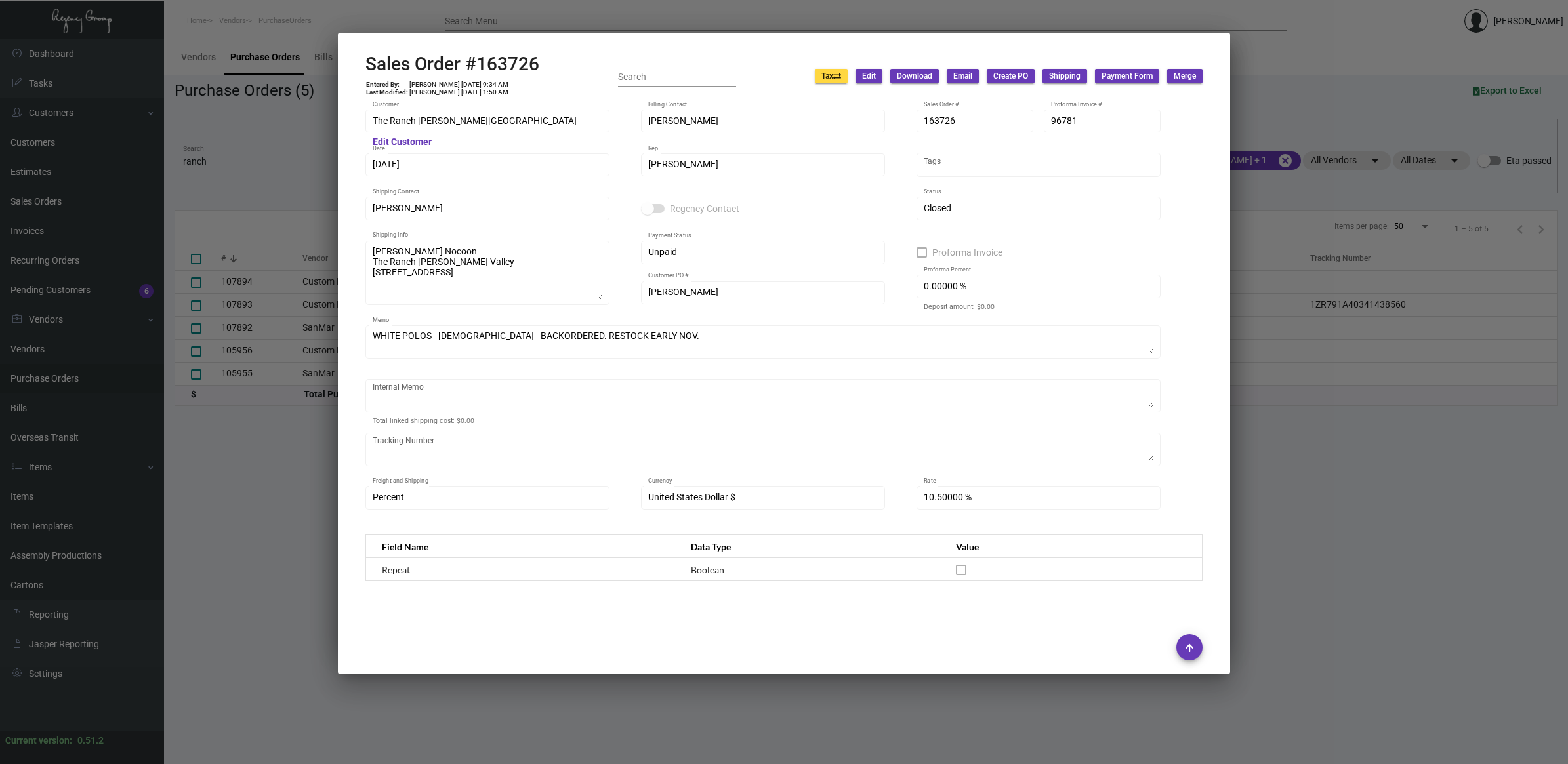
click at [505, 64] on h2 "Sales Order #163726" at bounding box center [452, 64] width 174 height 22
copy h2 "163726"
click at [515, 37] on button at bounding box center [507, 32] width 22 height 24
